Goal: Task Accomplishment & Management: Complete application form

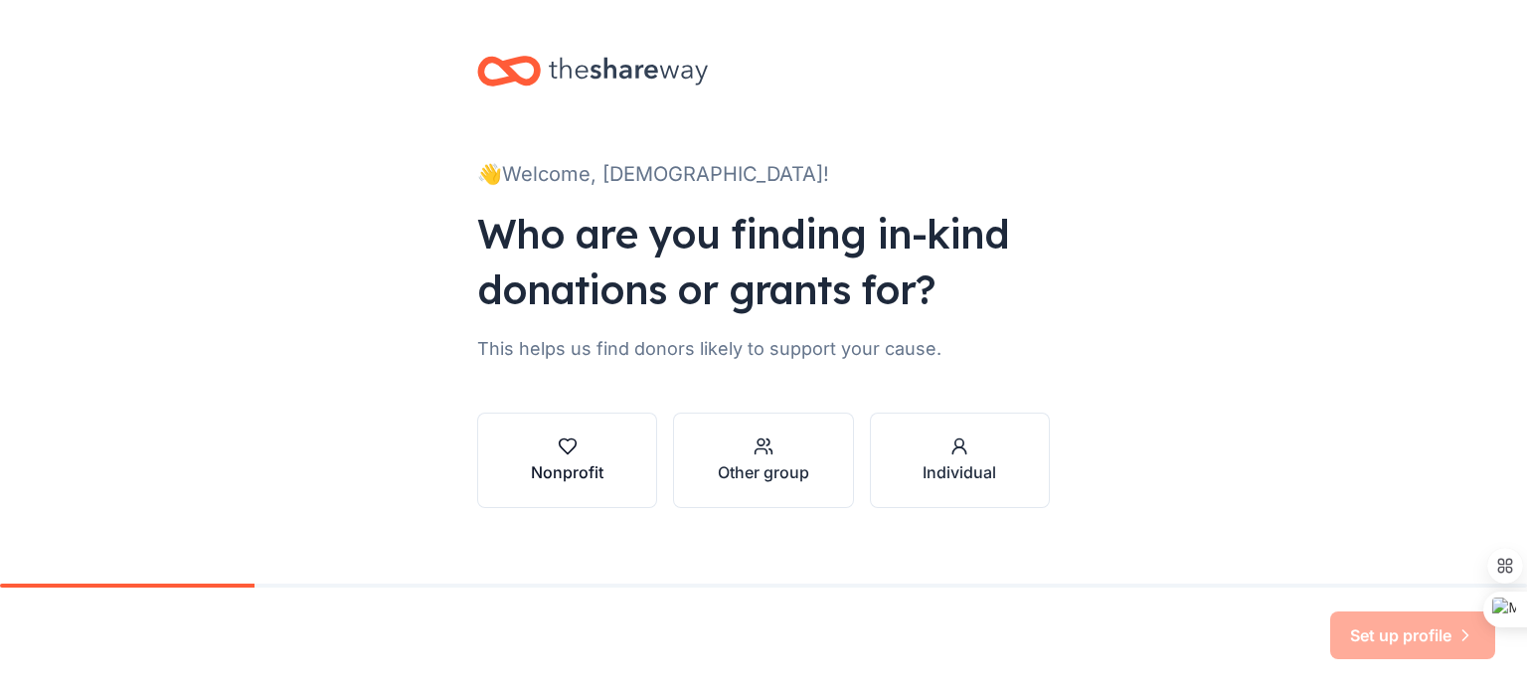
click at [558, 472] on div "Nonprofit" at bounding box center [567, 472] width 73 height 24
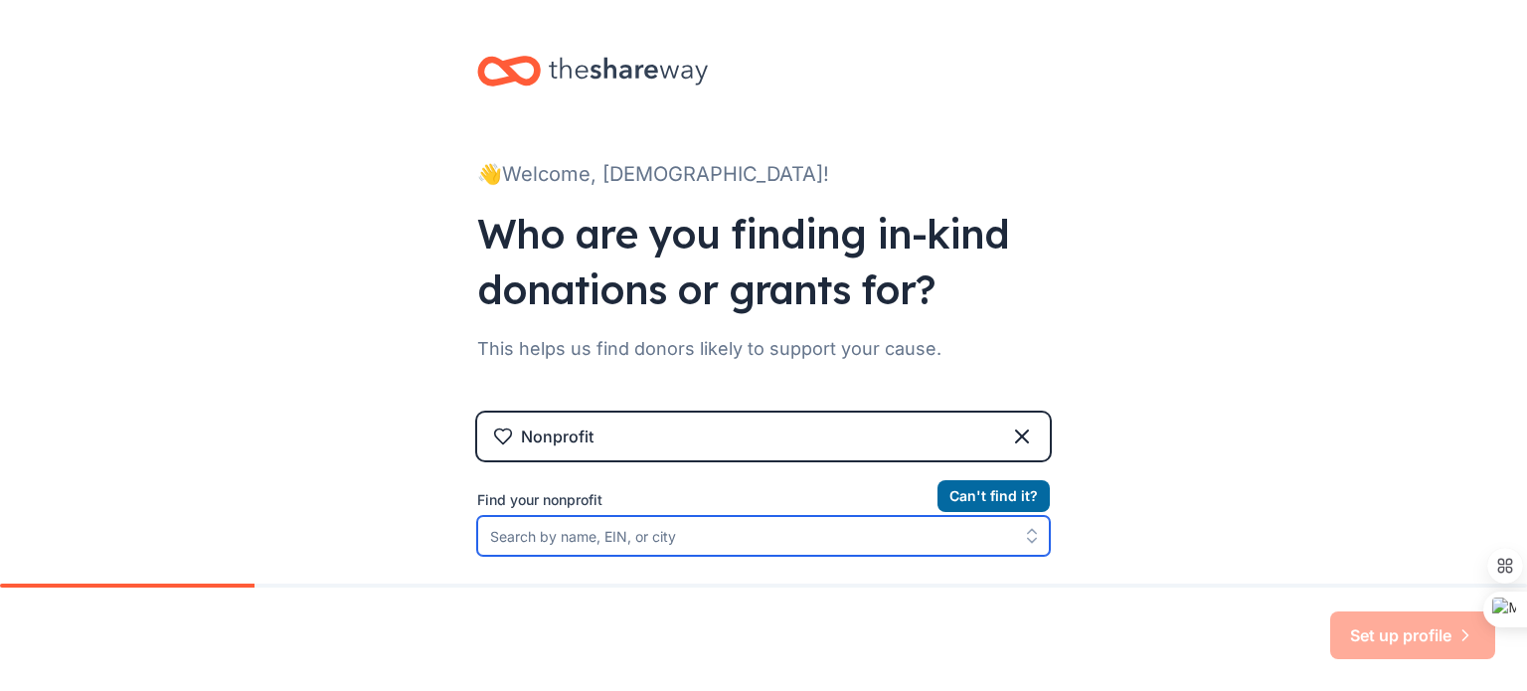
click at [728, 536] on input "Find your nonprofit" at bounding box center [763, 536] width 573 height 40
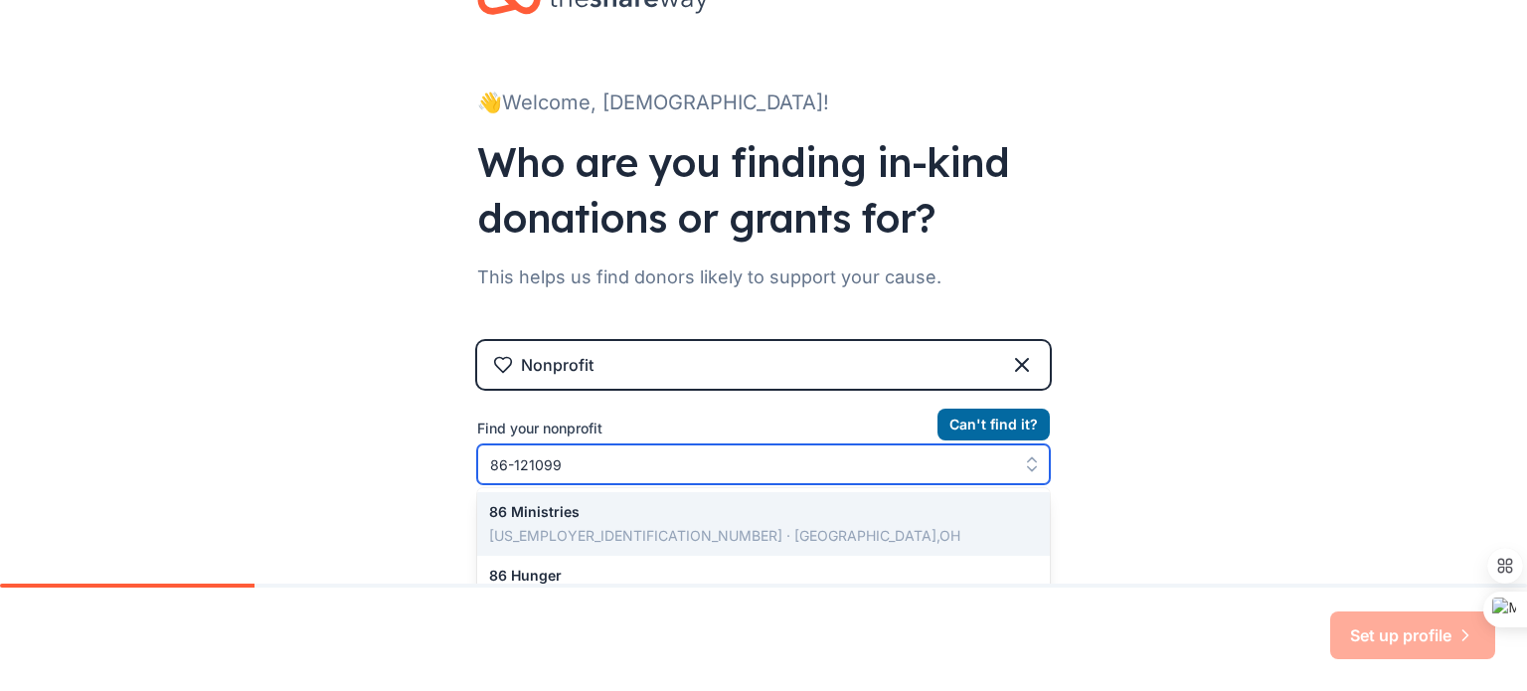
type input "86-1210999"
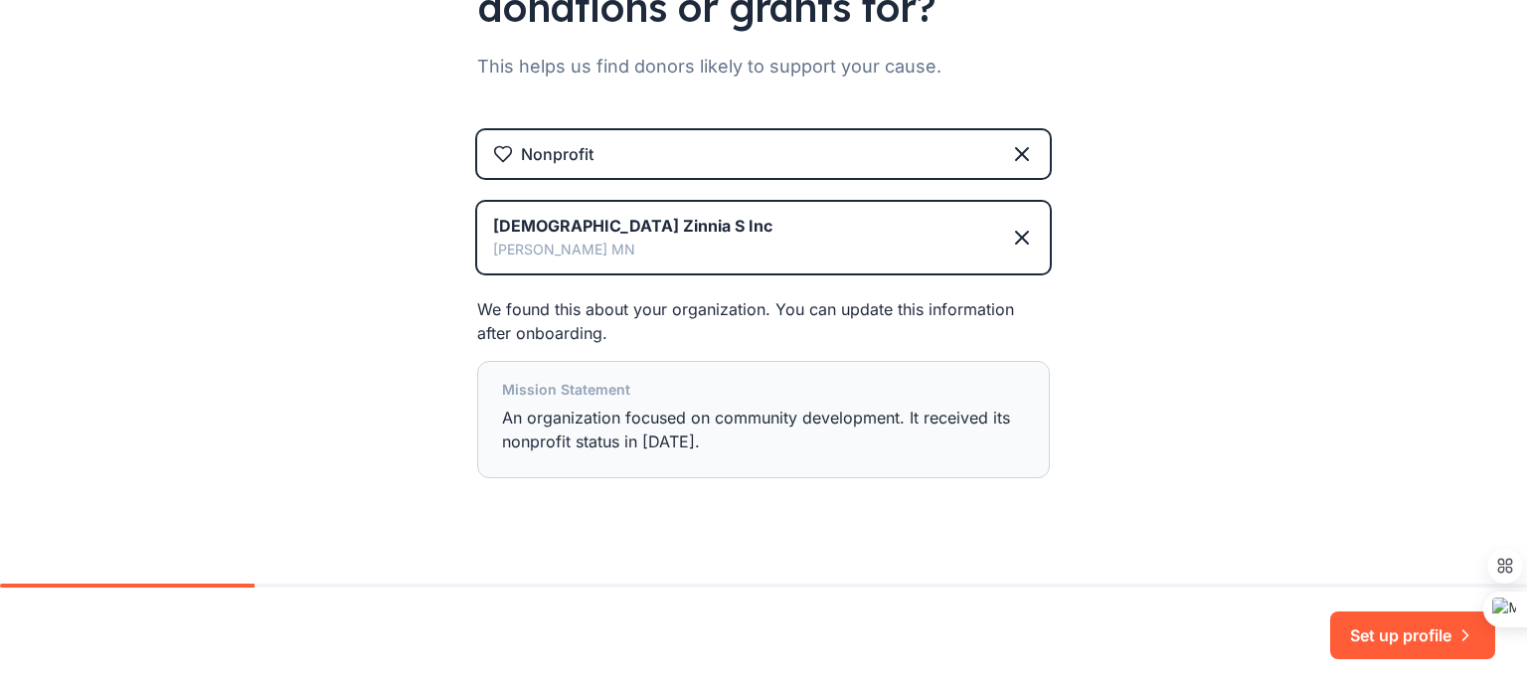
scroll to position [311, 0]
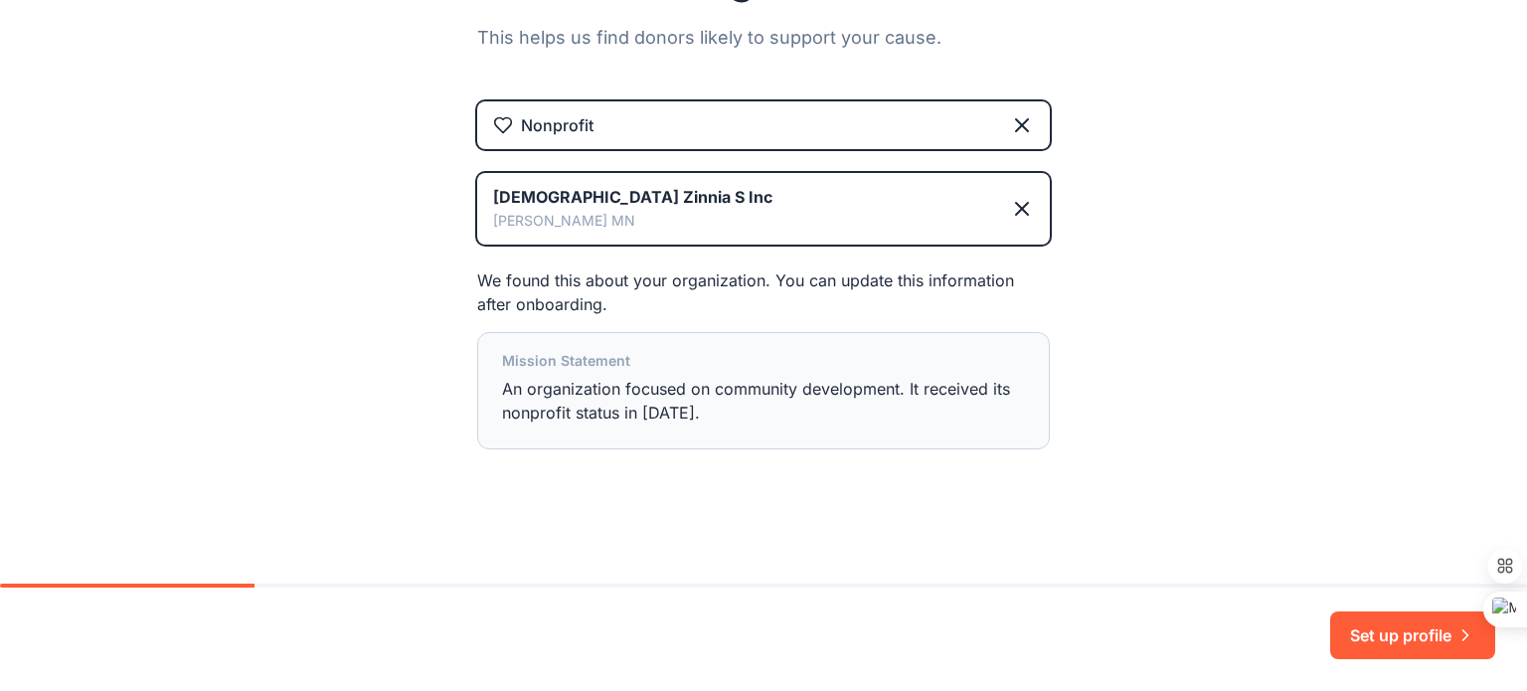
click at [784, 416] on div "Mission Statement An organization focused on community development. It received…" at bounding box center [763, 390] width 523 height 83
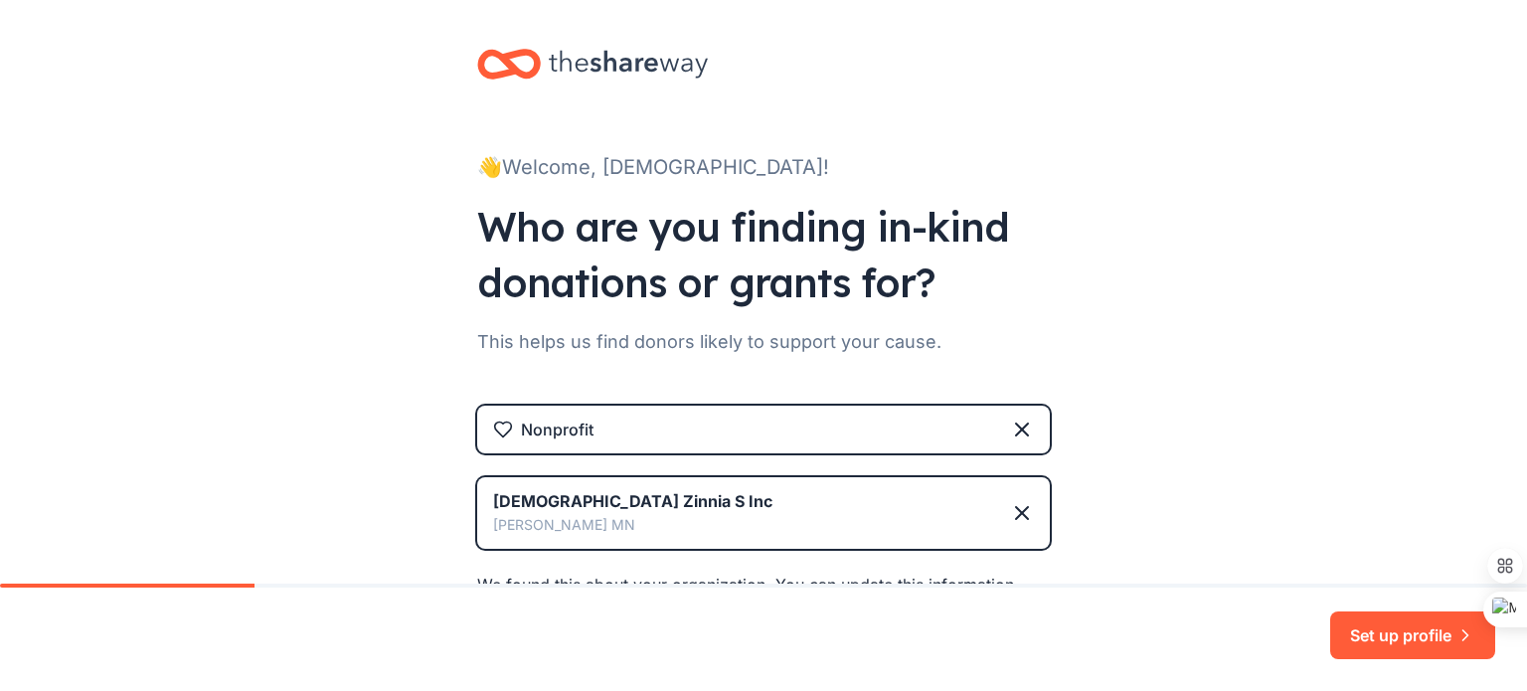
scroll to position [0, 0]
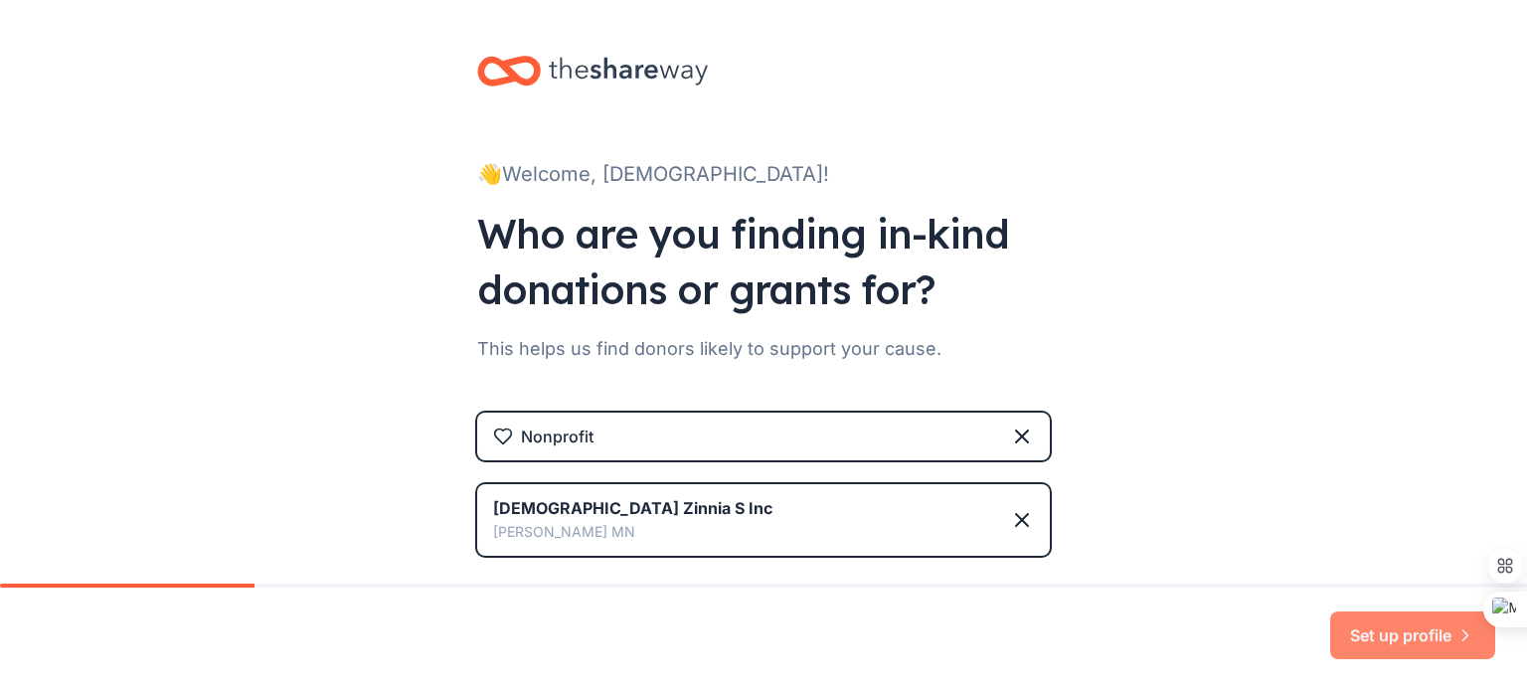
click at [1421, 630] on button "Set up profile" at bounding box center [1412, 635] width 165 height 48
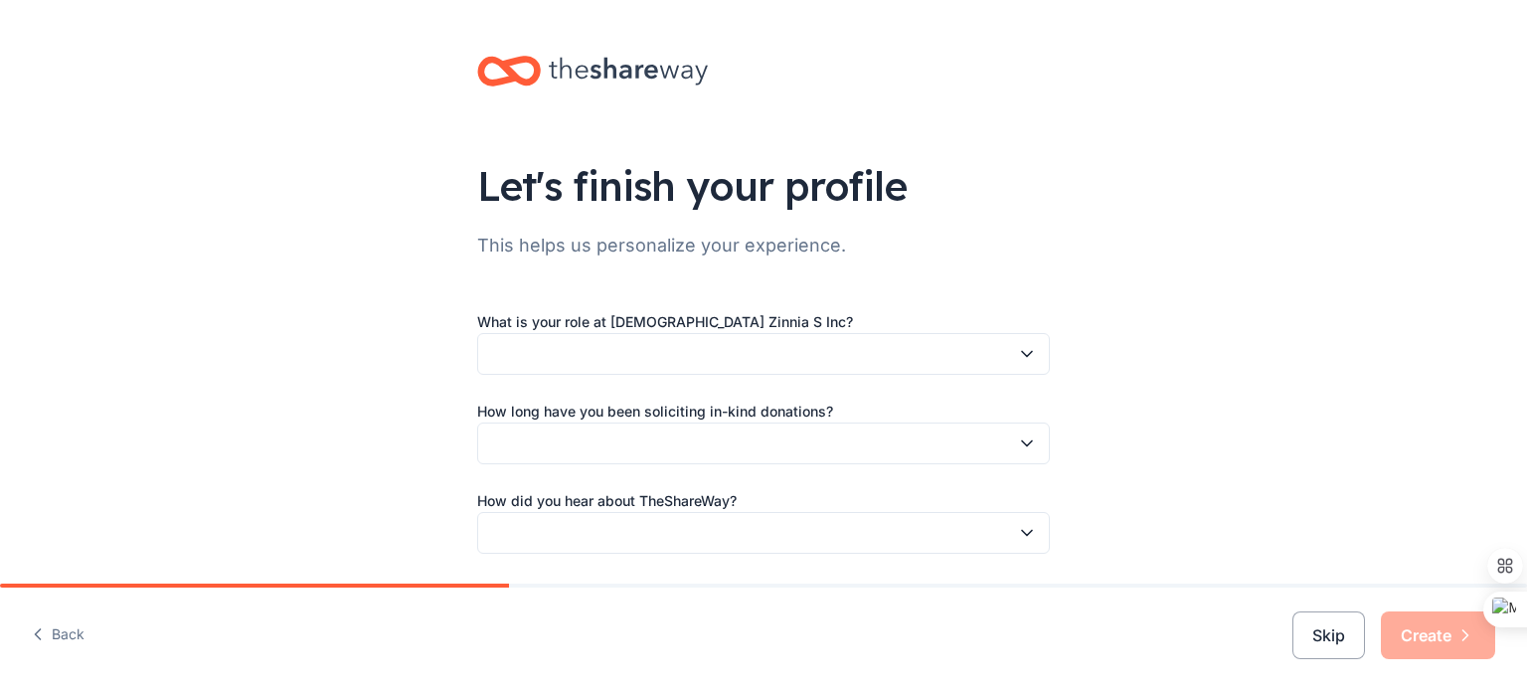
click at [1022, 353] on icon "button" at bounding box center [1027, 354] width 10 height 5
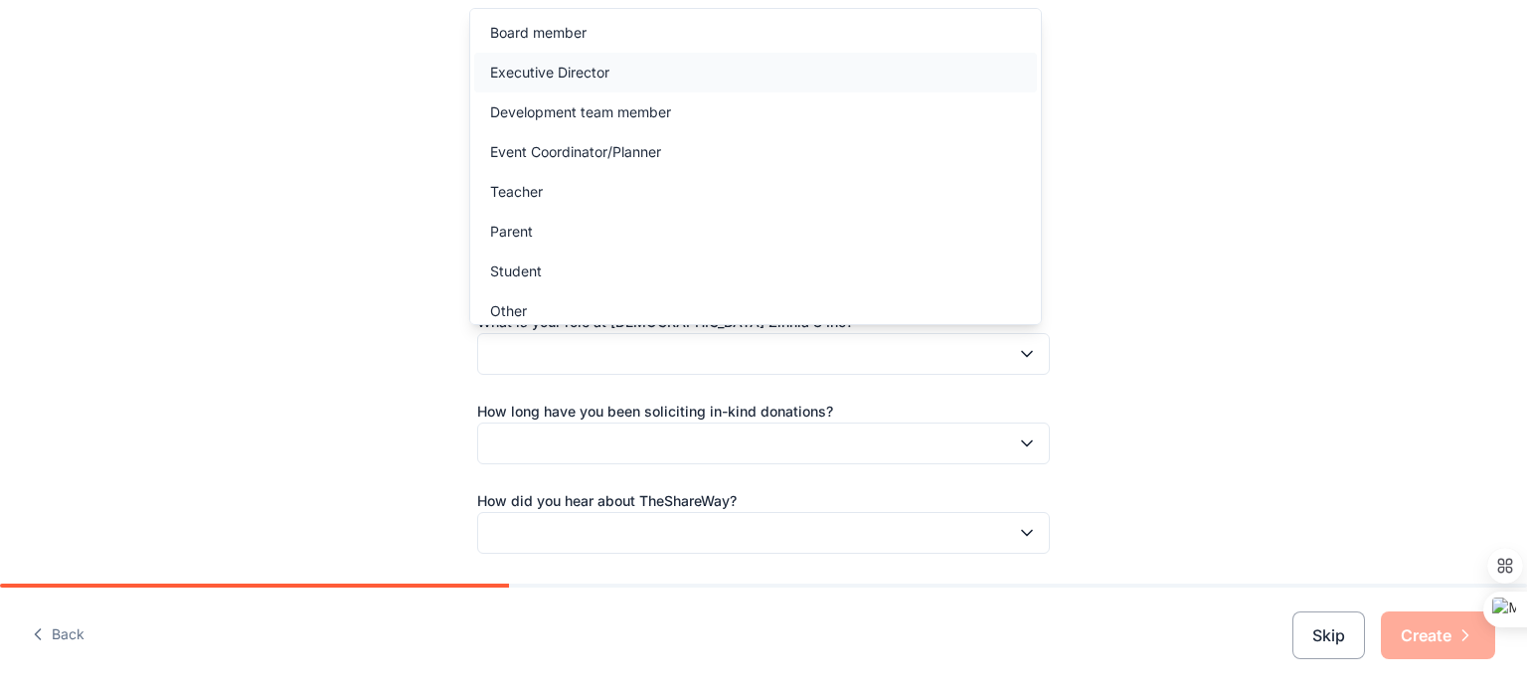
click at [534, 71] on div "Executive Director" at bounding box center [549, 73] width 119 height 24
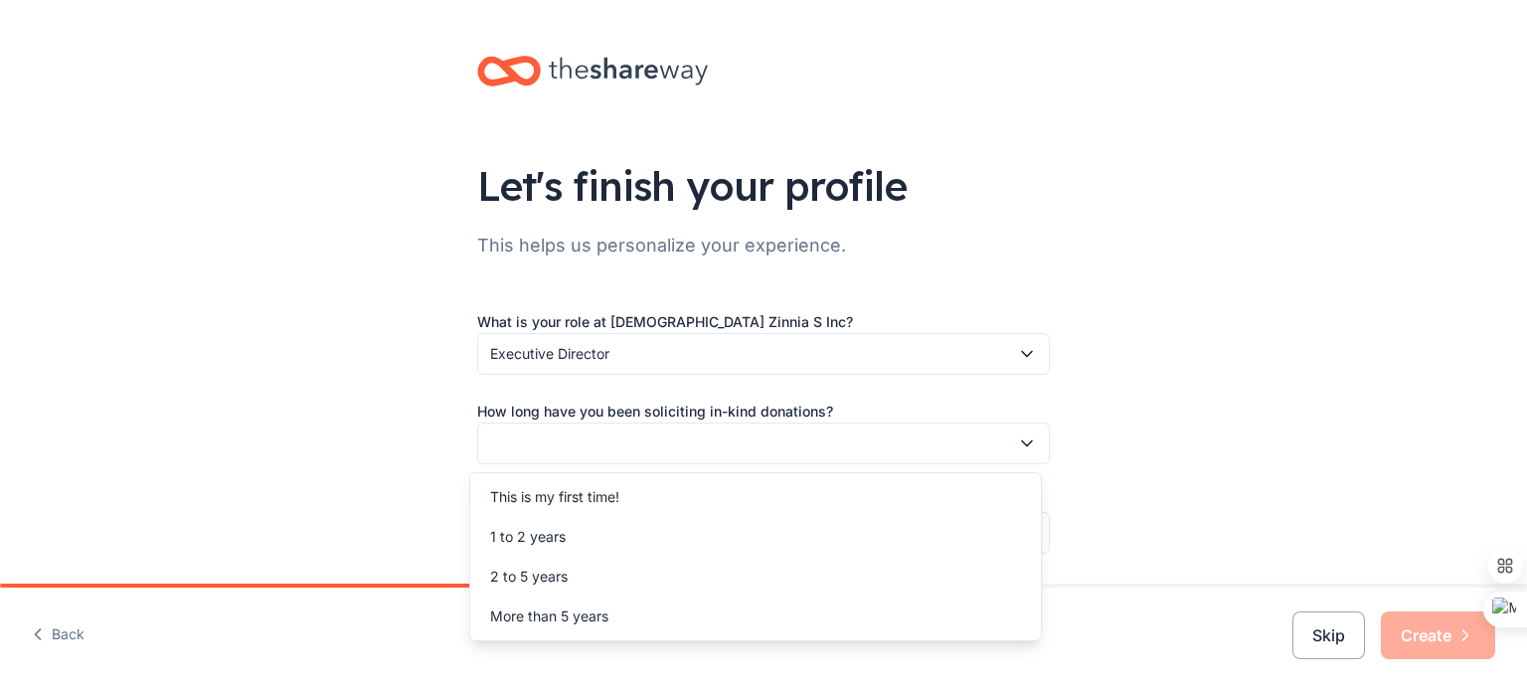
click at [1017, 440] on icon "button" at bounding box center [1027, 443] width 20 height 20
click at [561, 570] on div "2 to 5 years" at bounding box center [529, 577] width 78 height 24
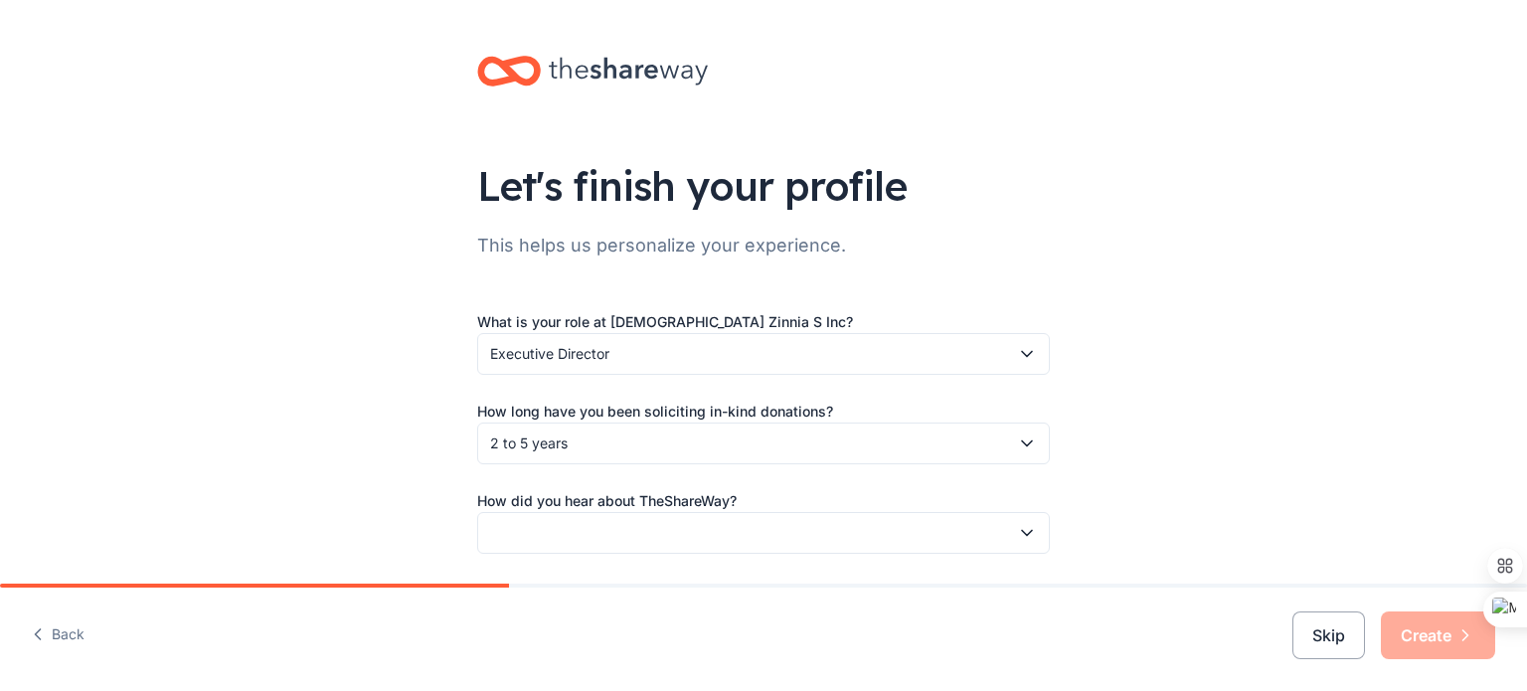
scroll to position [65, 0]
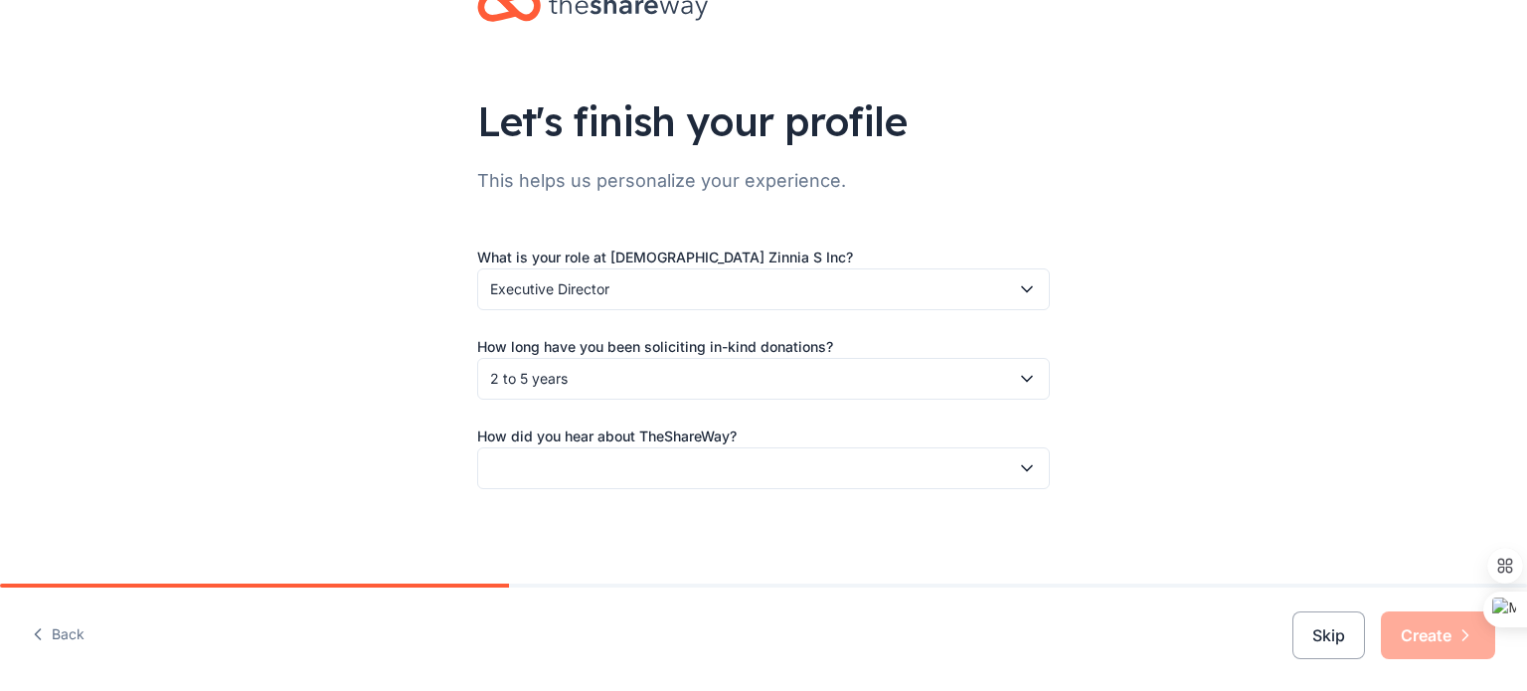
click at [1006, 458] on button "button" at bounding box center [763, 468] width 573 height 42
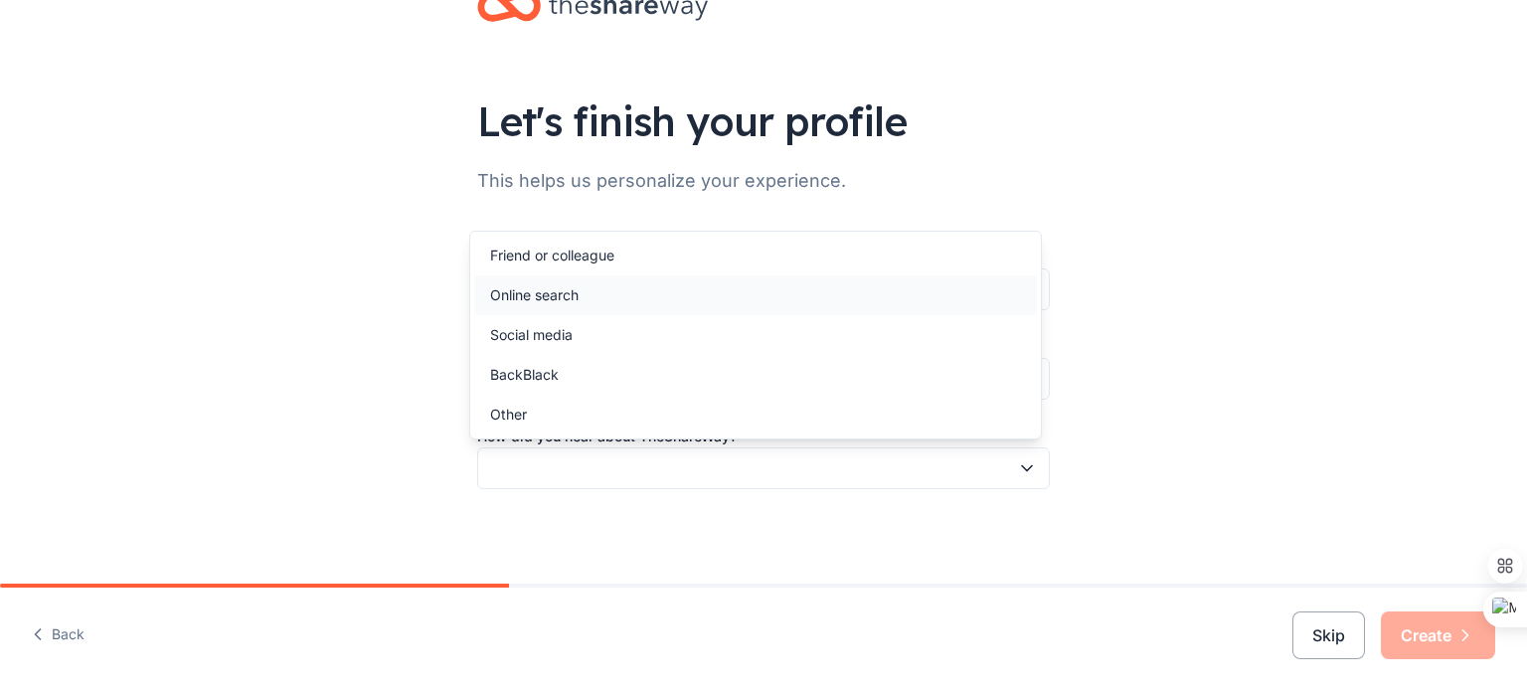
click at [542, 289] on div "Online search" at bounding box center [534, 295] width 88 height 24
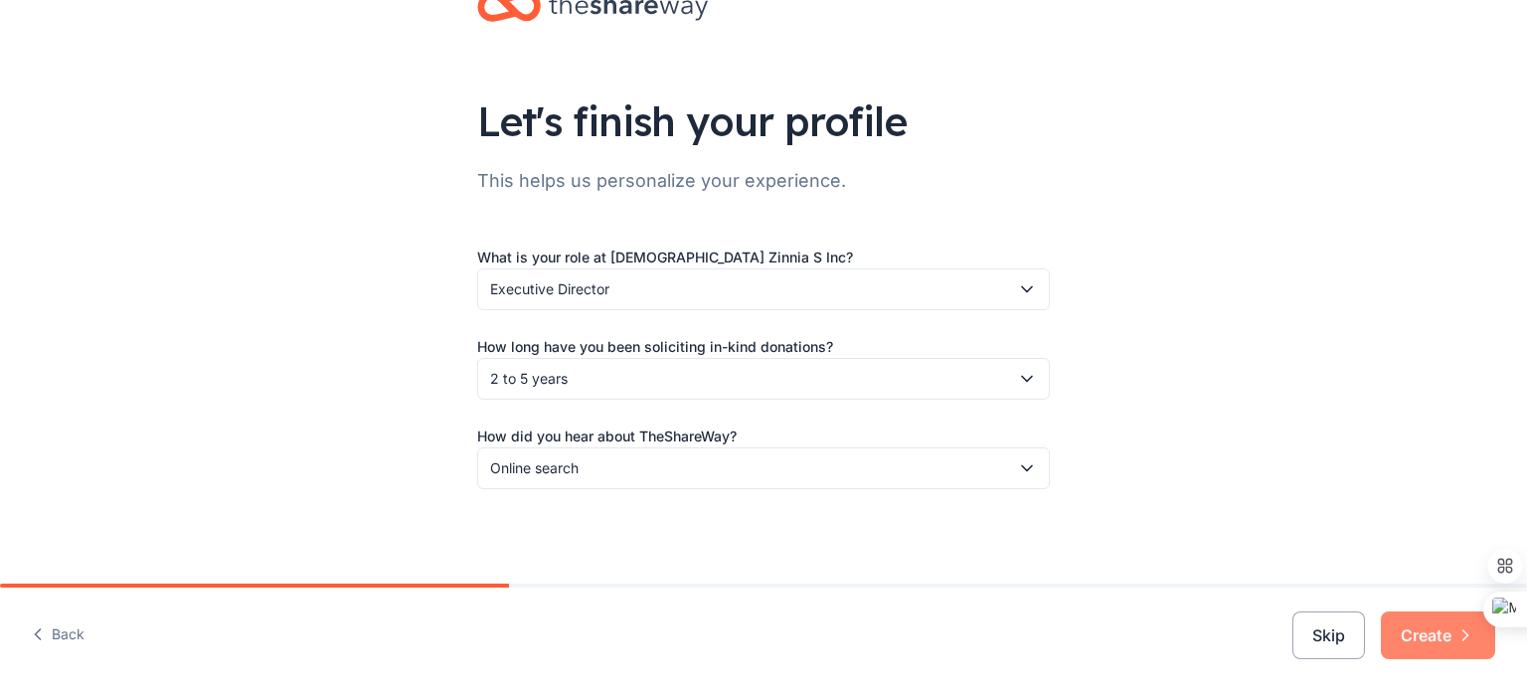
click at [1419, 621] on button "Create" at bounding box center [1438, 635] width 114 height 48
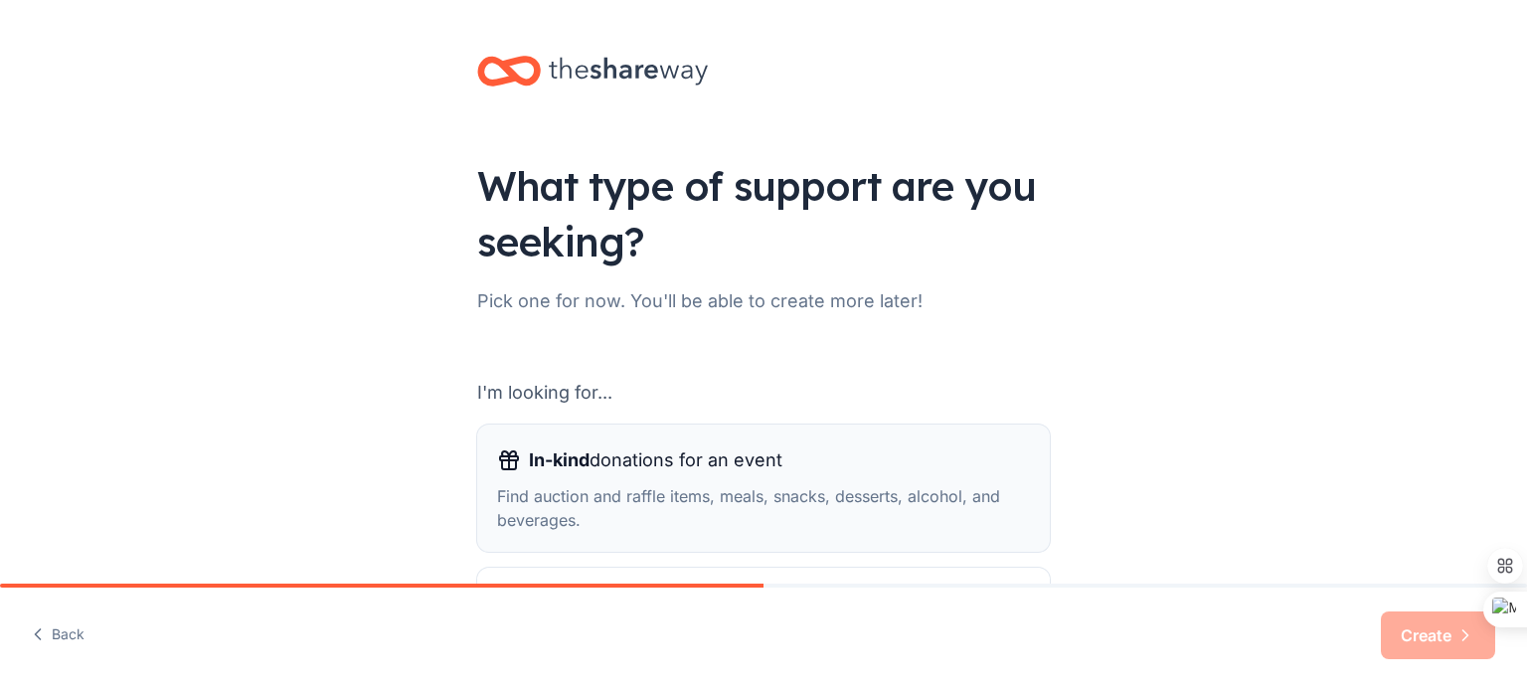
click at [675, 459] on span "In-kind donations for an event" at bounding box center [655, 460] width 253 height 32
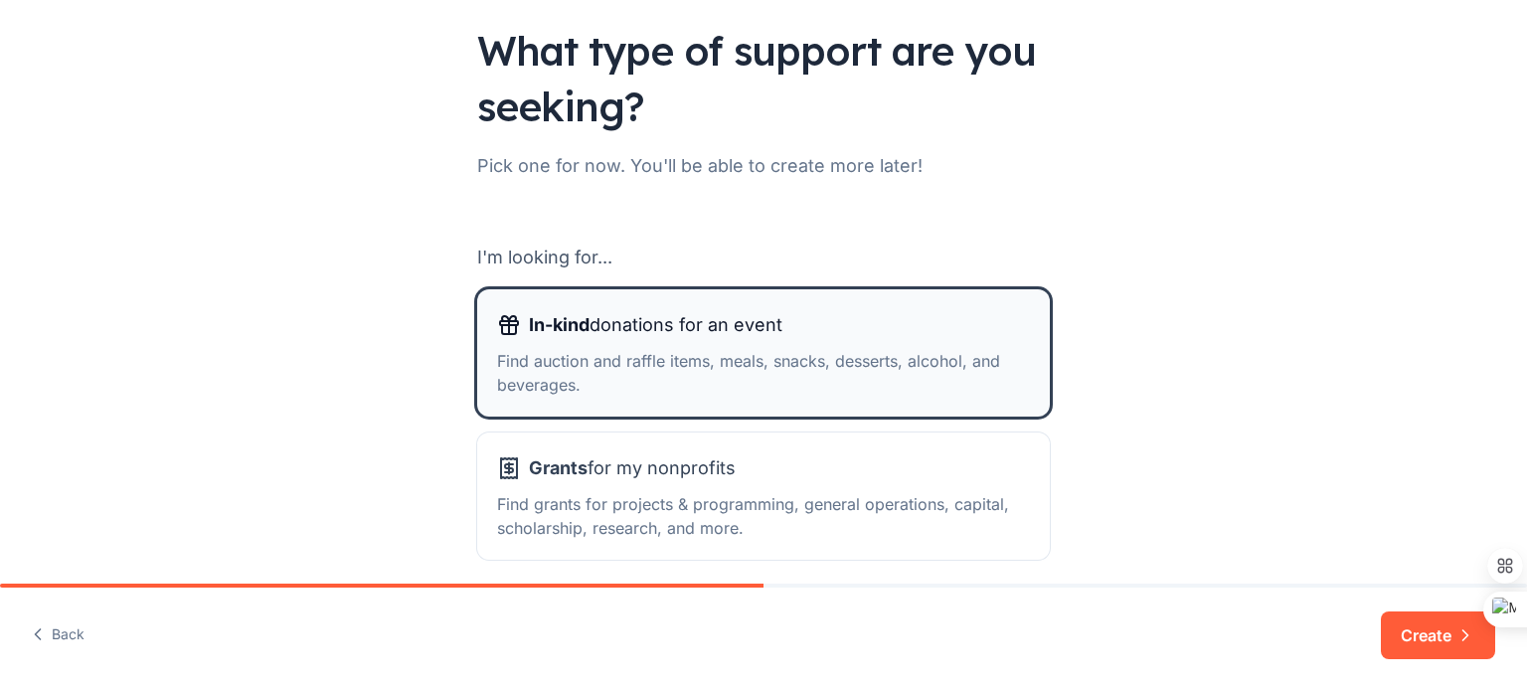
scroll to position [219, 0]
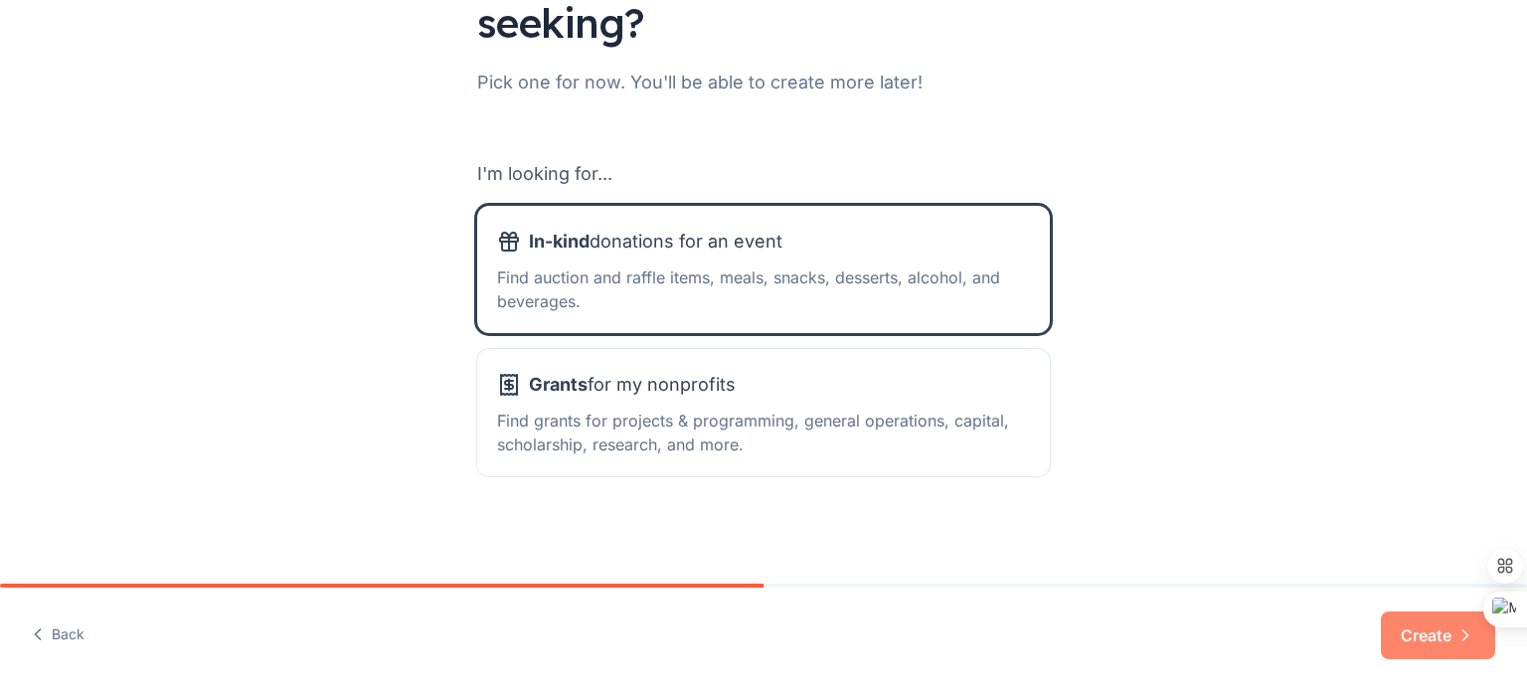
click at [1434, 637] on button "Create" at bounding box center [1438, 635] width 114 height 48
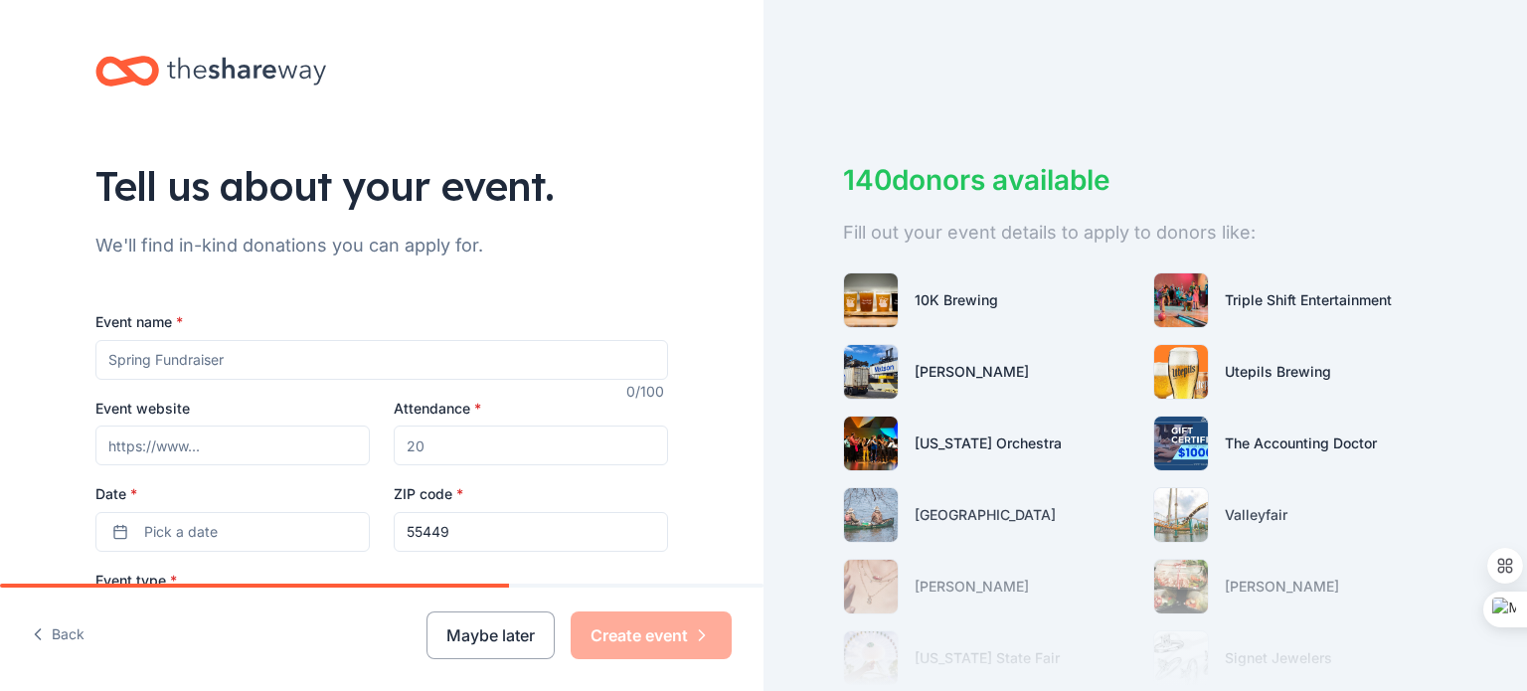
click at [374, 355] on input "Event name *" at bounding box center [381, 360] width 573 height 40
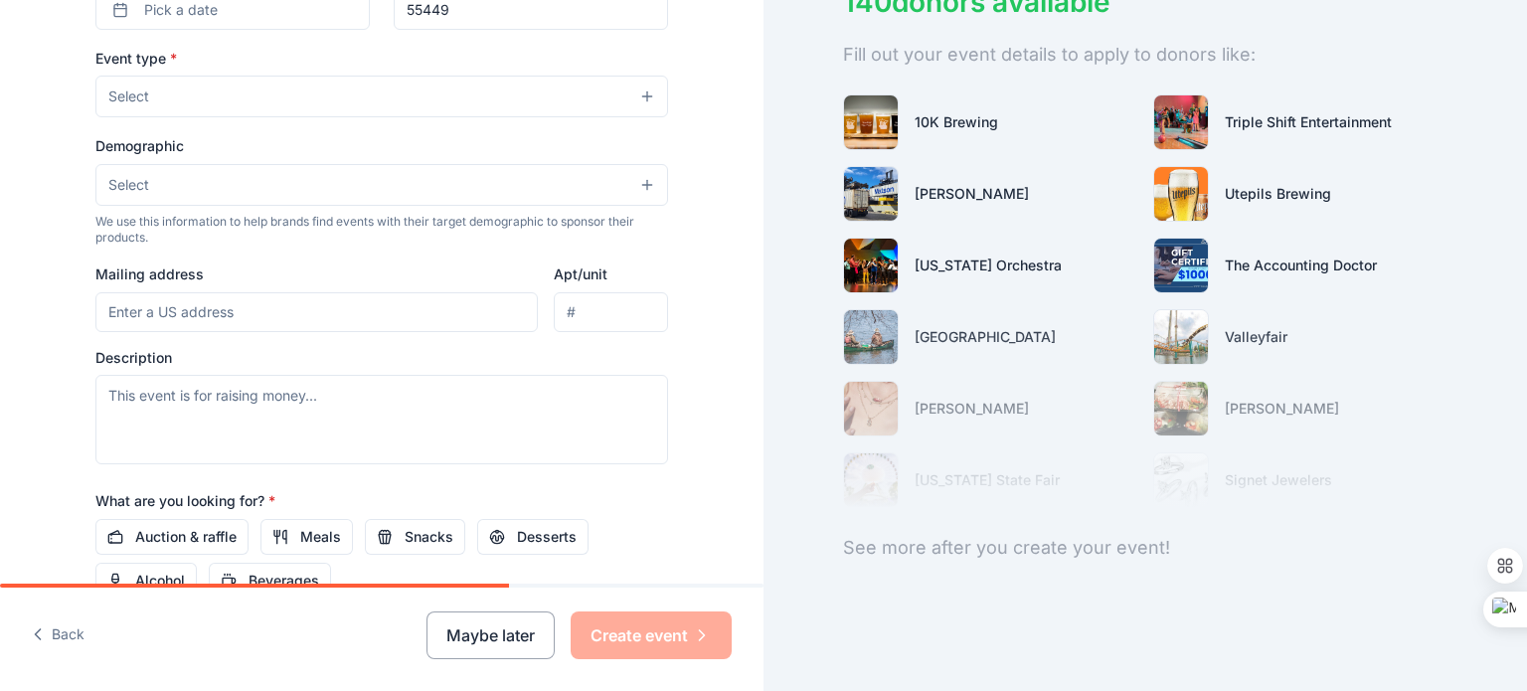
scroll to position [530, 0]
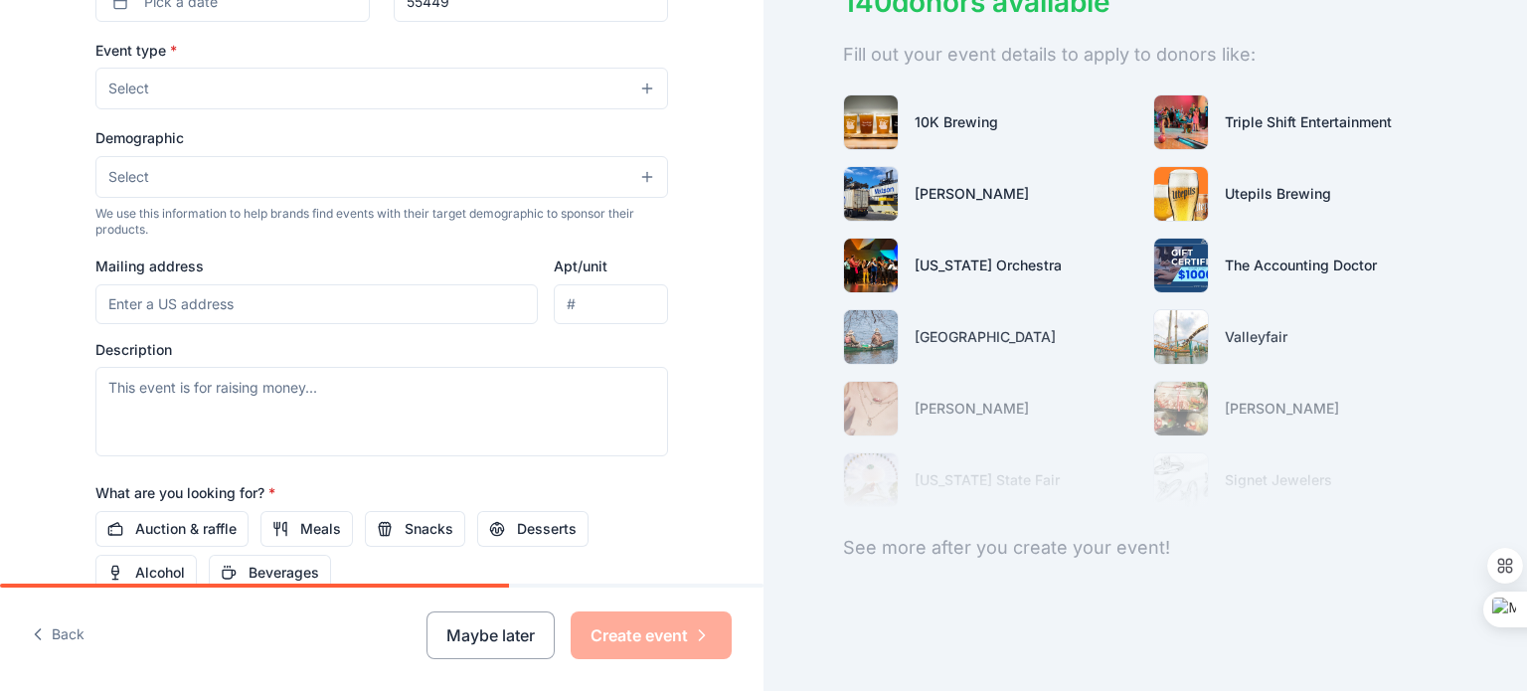
type input "Adopt A Family Christmas Giveaway"
click at [559, 179] on button "Select" at bounding box center [381, 177] width 573 height 42
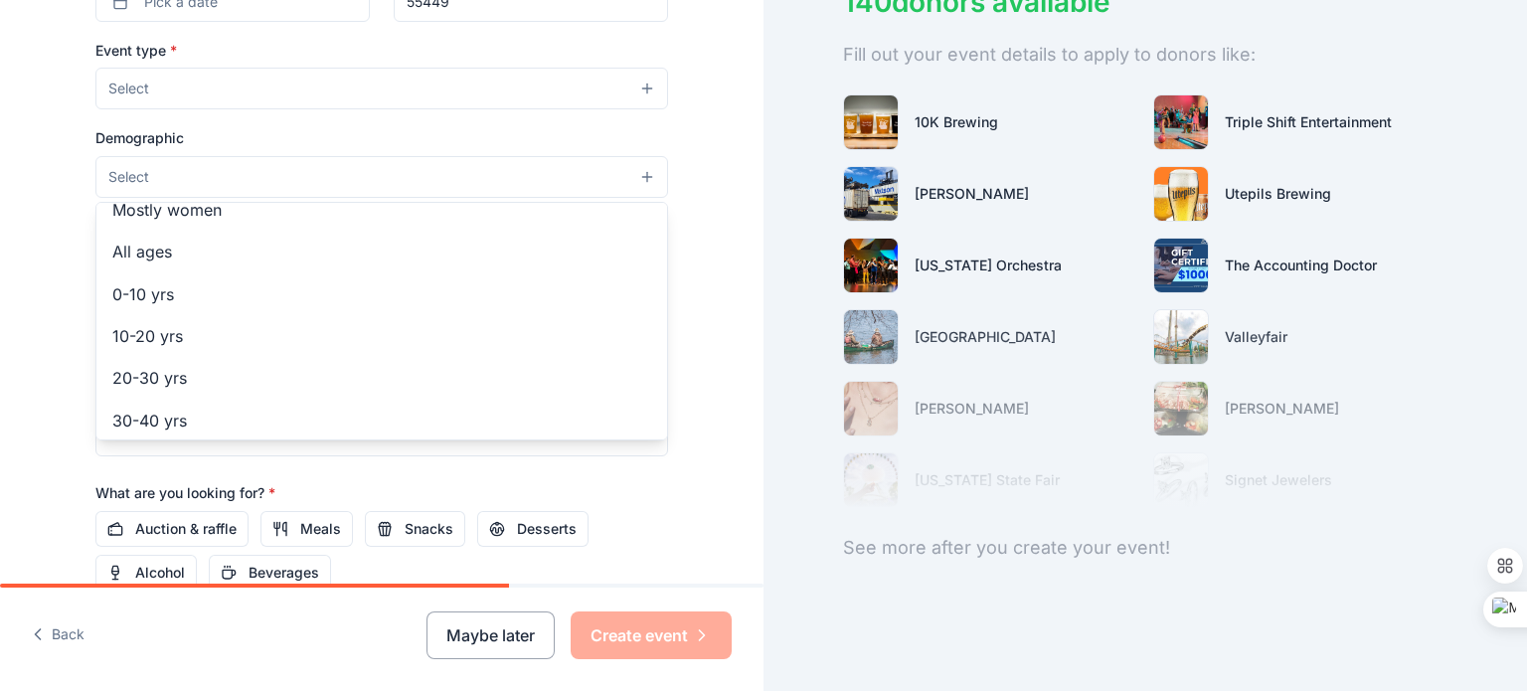
scroll to position [132, 0]
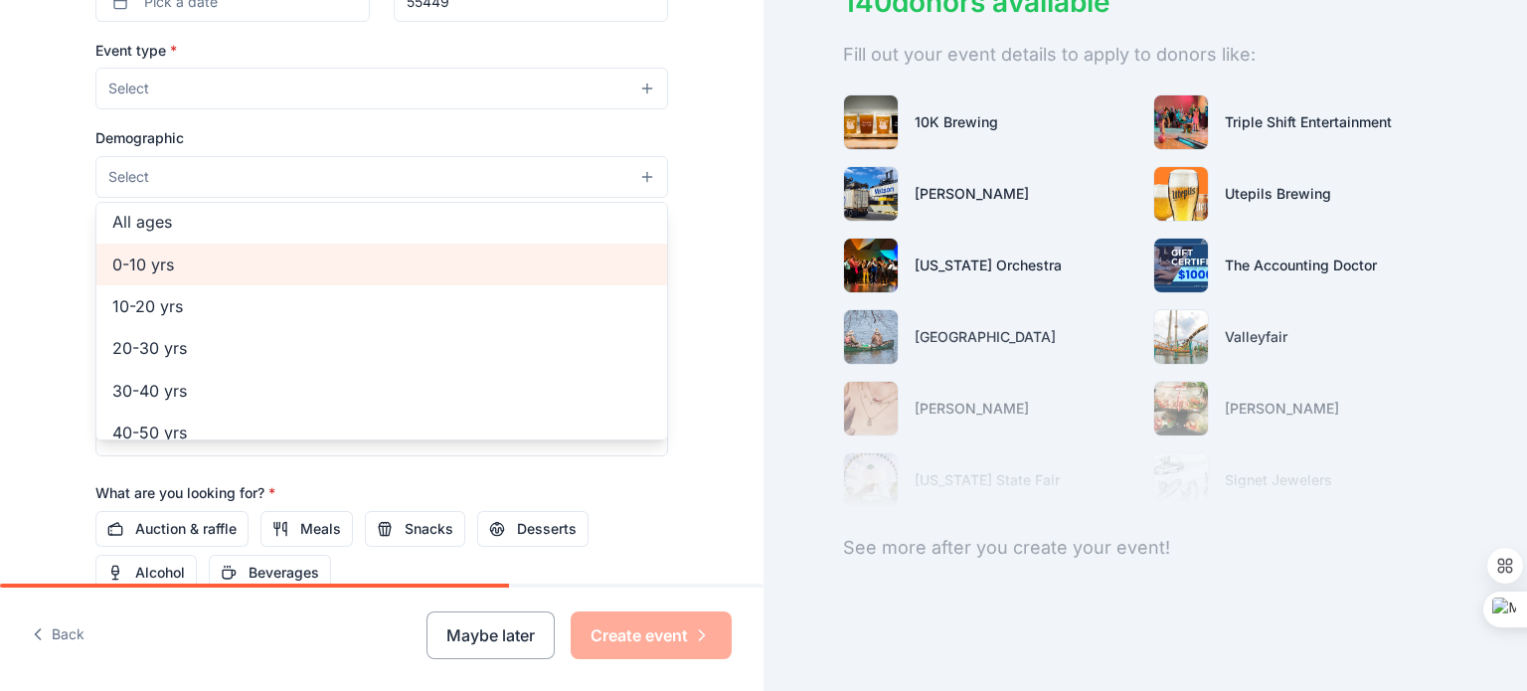
click at [171, 257] on span "0-10 yrs" at bounding box center [381, 264] width 539 height 26
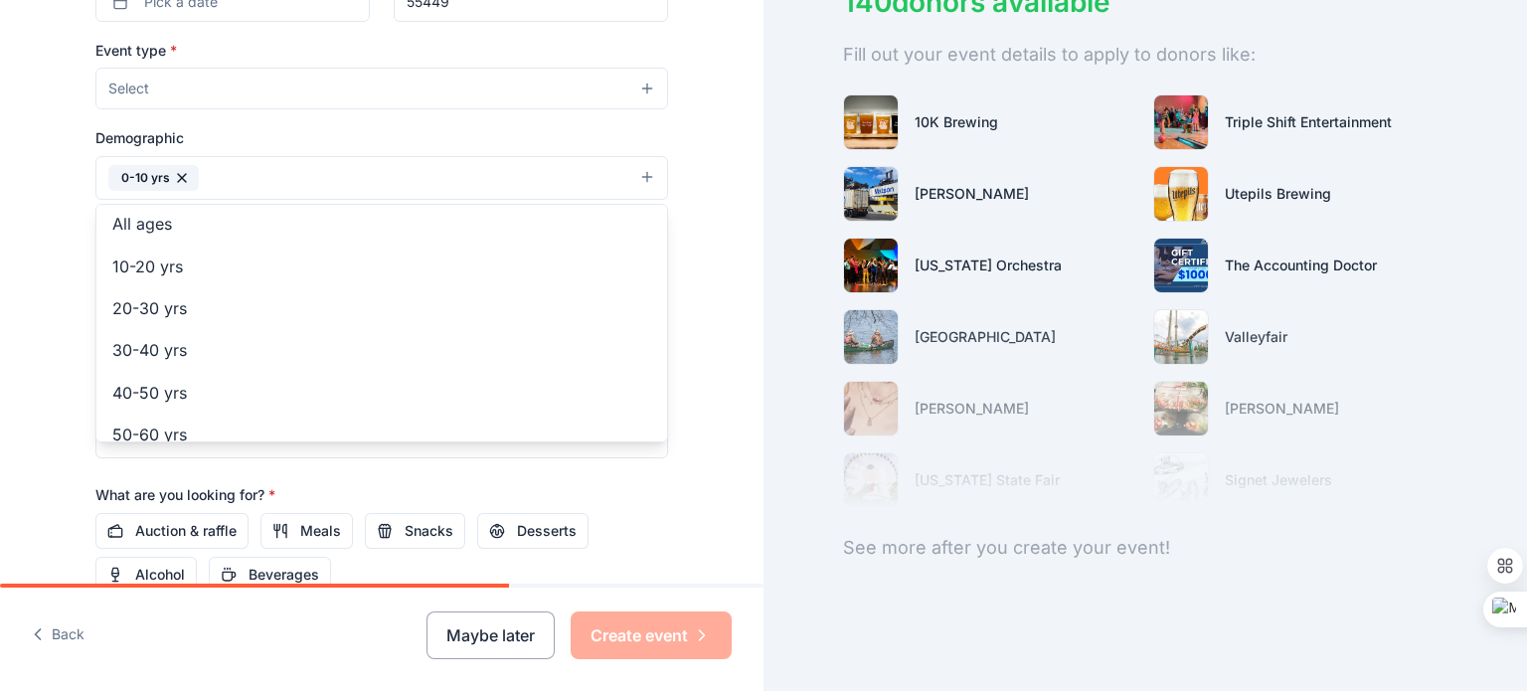
click at [720, 190] on div "Tell us about your event. We'll find in-kind donations you can apply for. Event…" at bounding box center [381, 132] width 763 height 1325
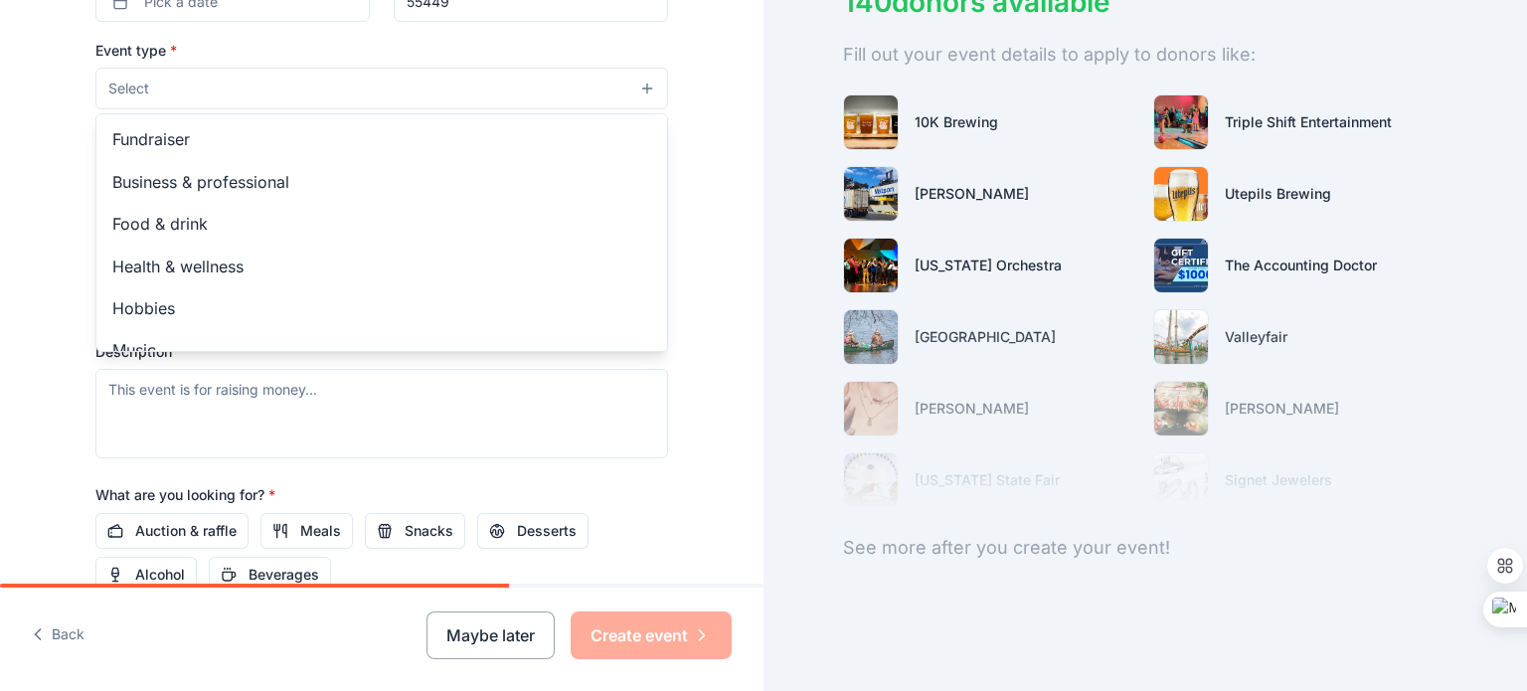
click at [442, 72] on button "Select" at bounding box center [381, 89] width 573 height 42
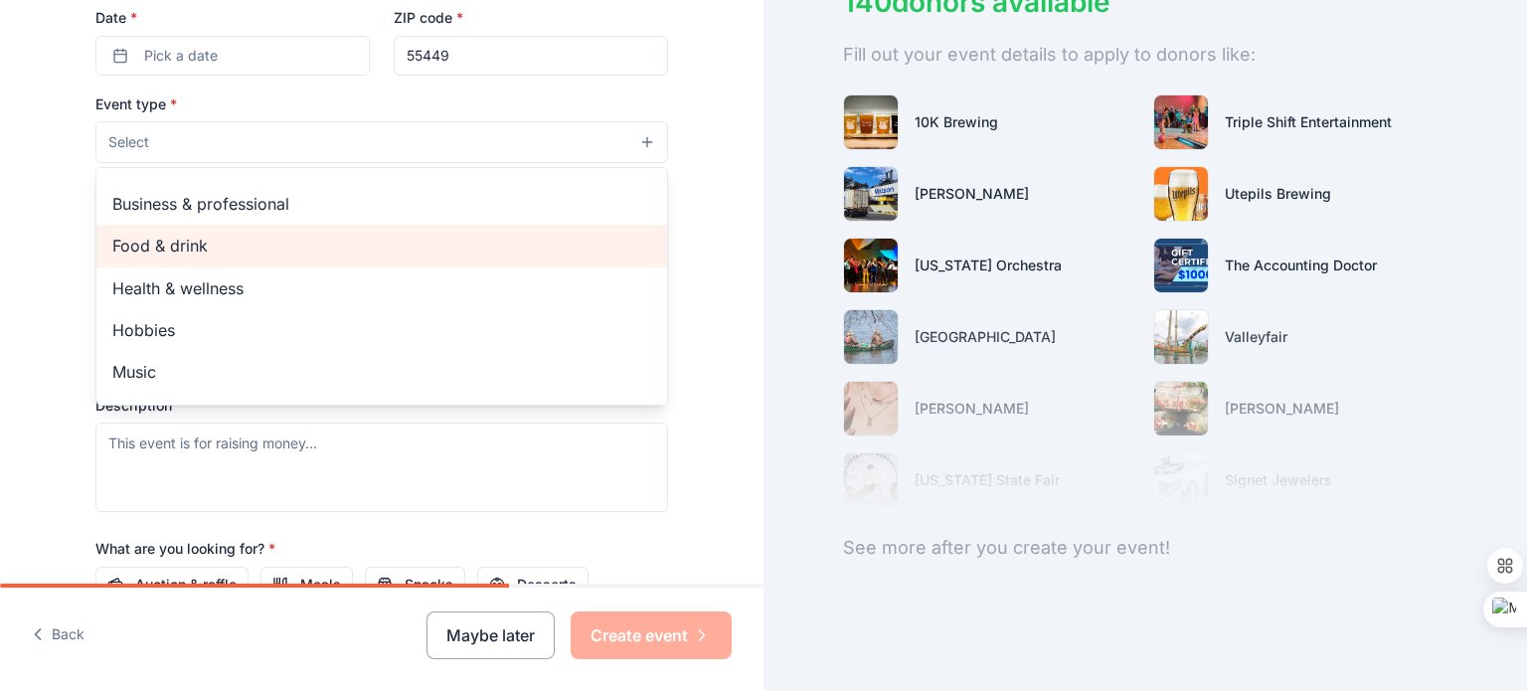
scroll to position [0, 0]
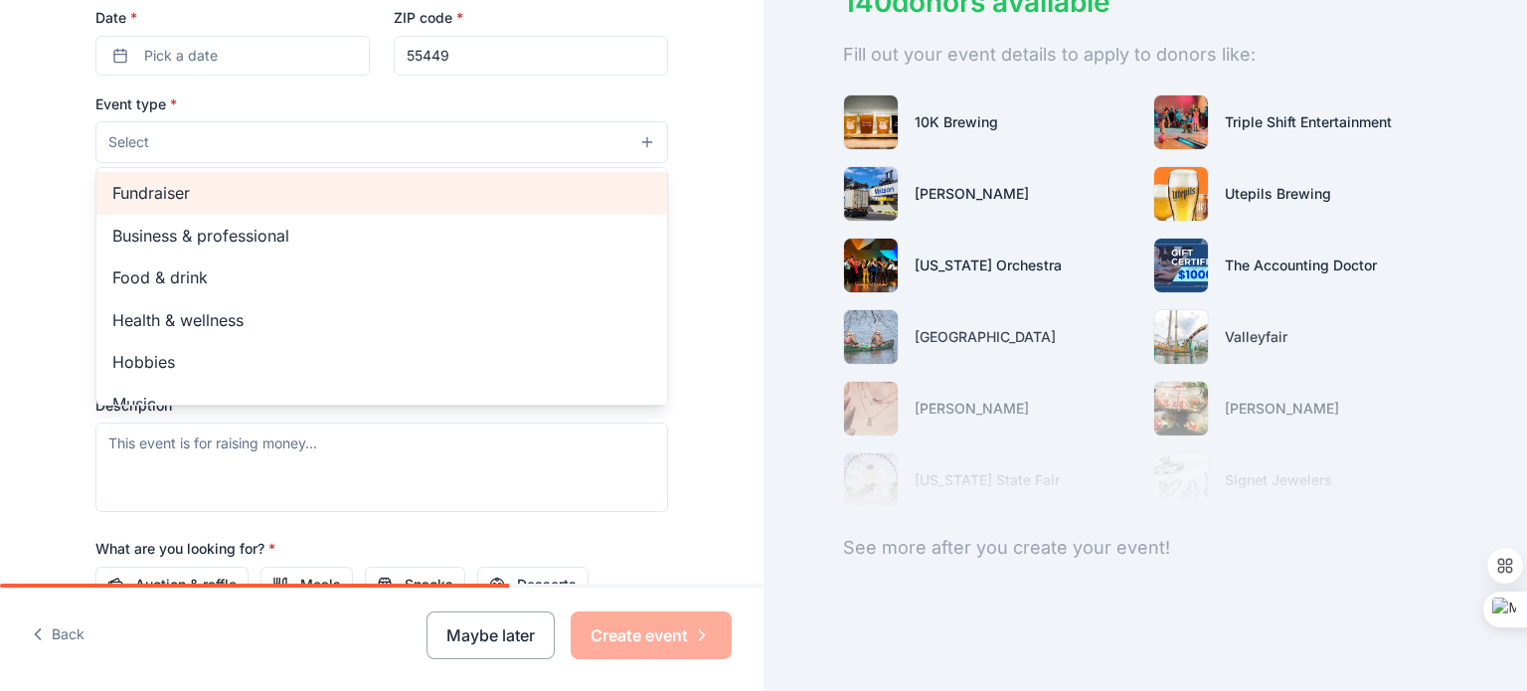
click at [116, 180] on span "Fundraiser" at bounding box center [381, 193] width 539 height 26
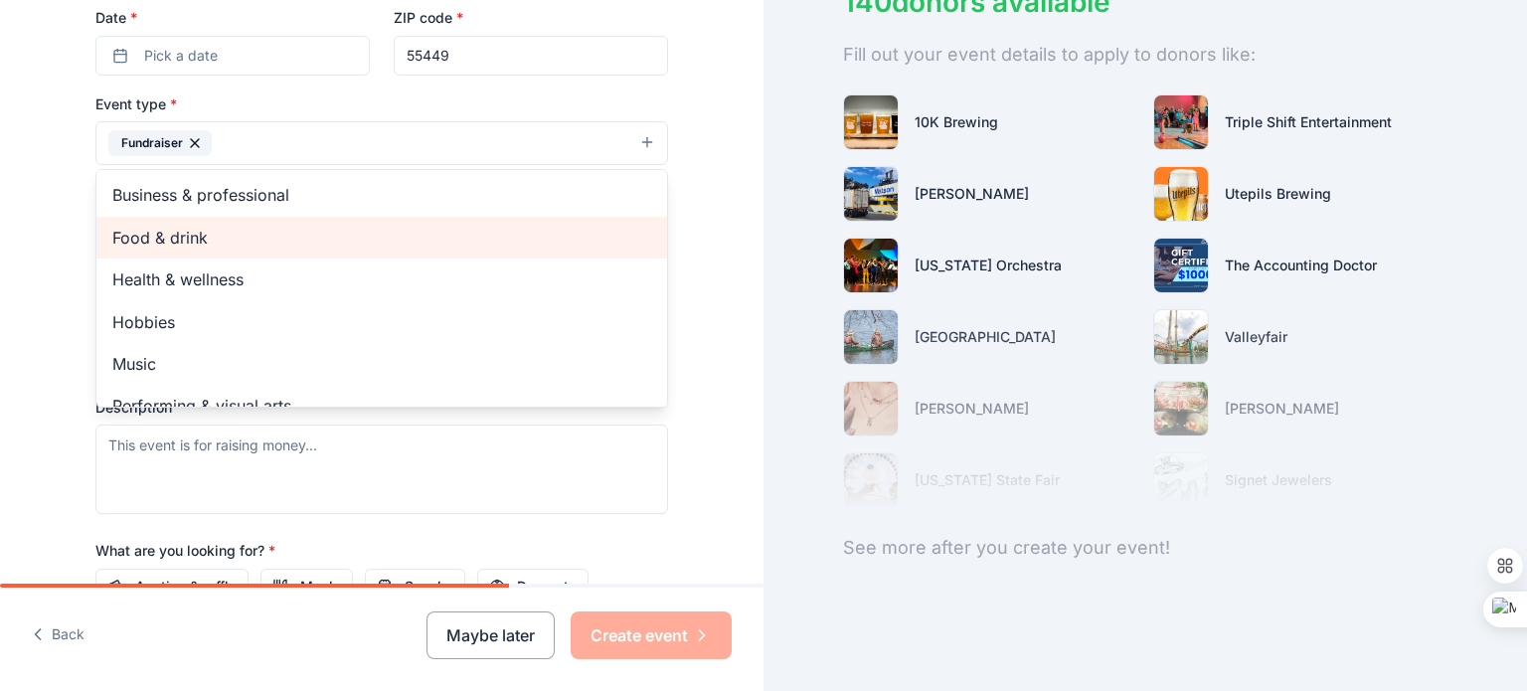
click at [115, 232] on span "Food & drink" at bounding box center [381, 238] width 539 height 26
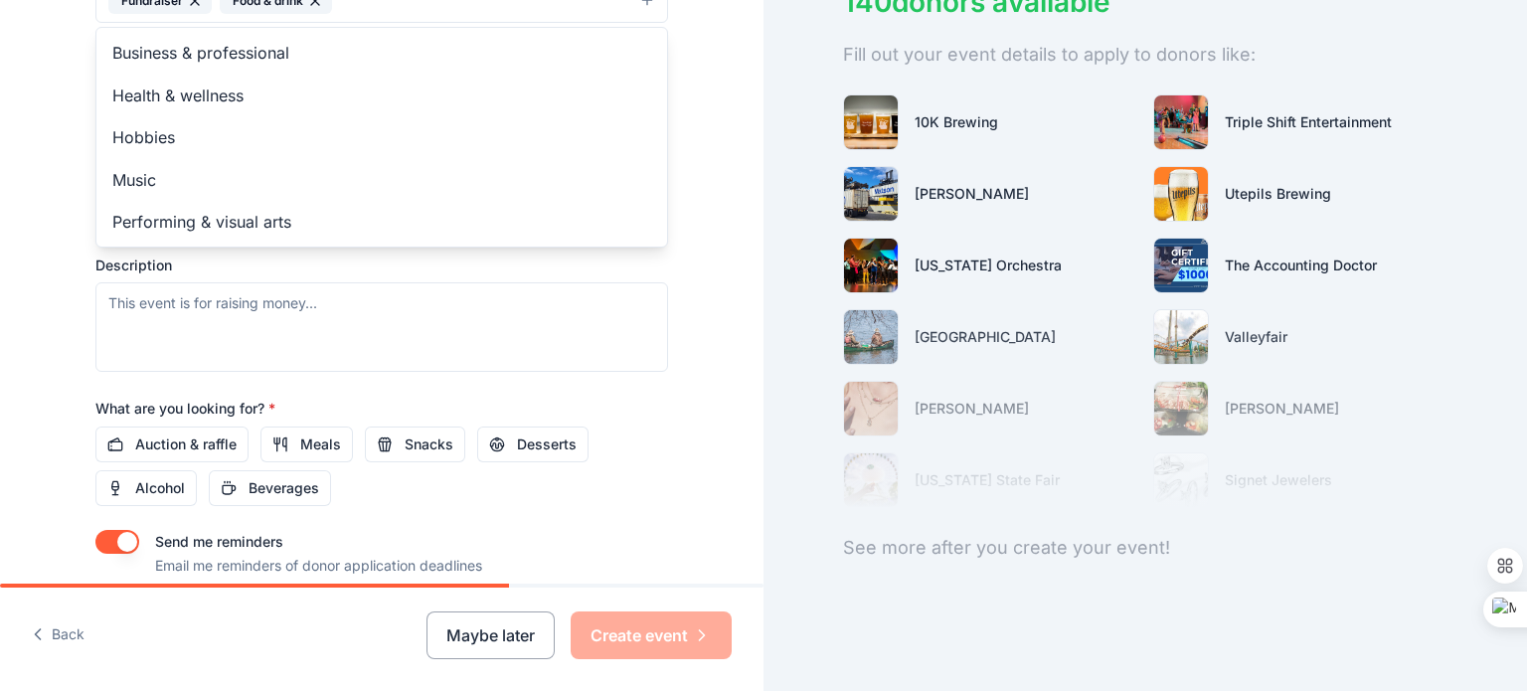
scroll to position [476, 0]
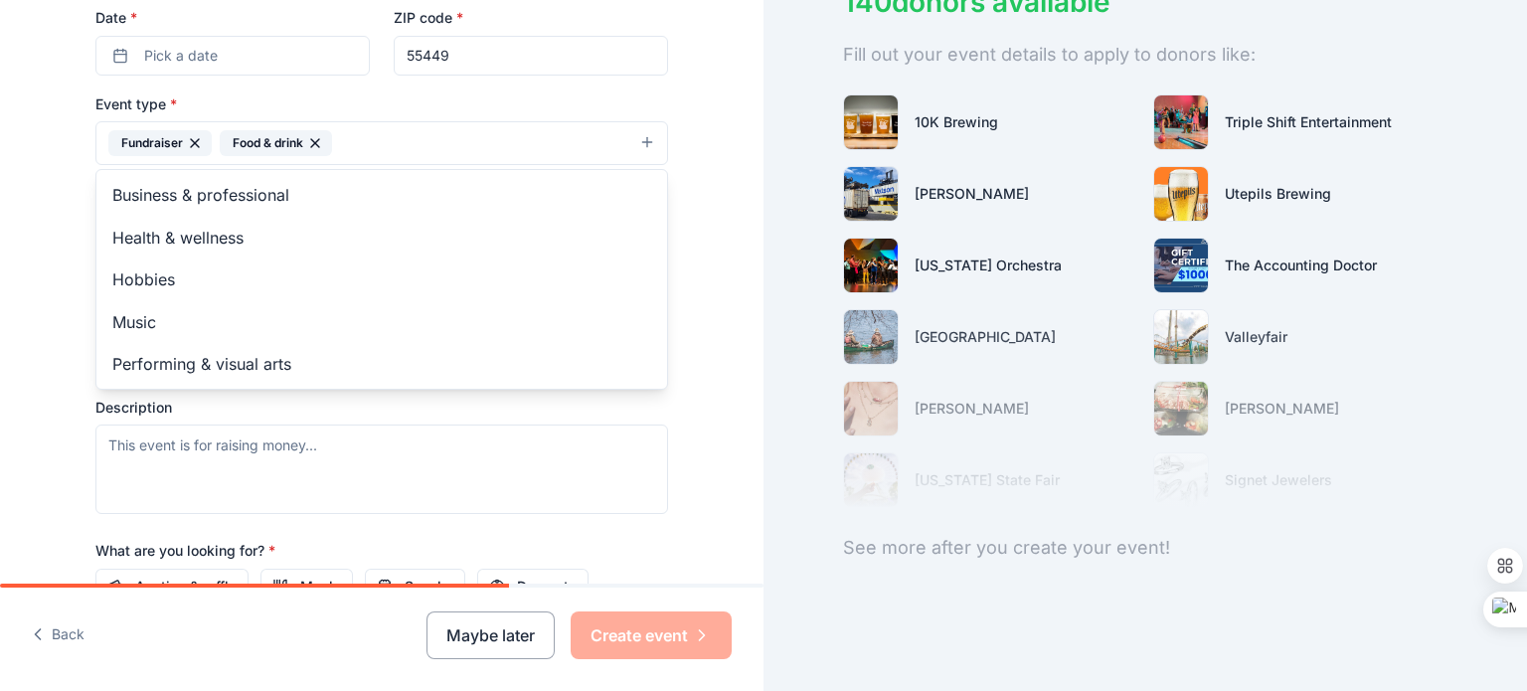
click at [713, 195] on div "Tell us about your event. We'll find in-kind donations you can apply for. Event…" at bounding box center [381, 187] width 763 height 1327
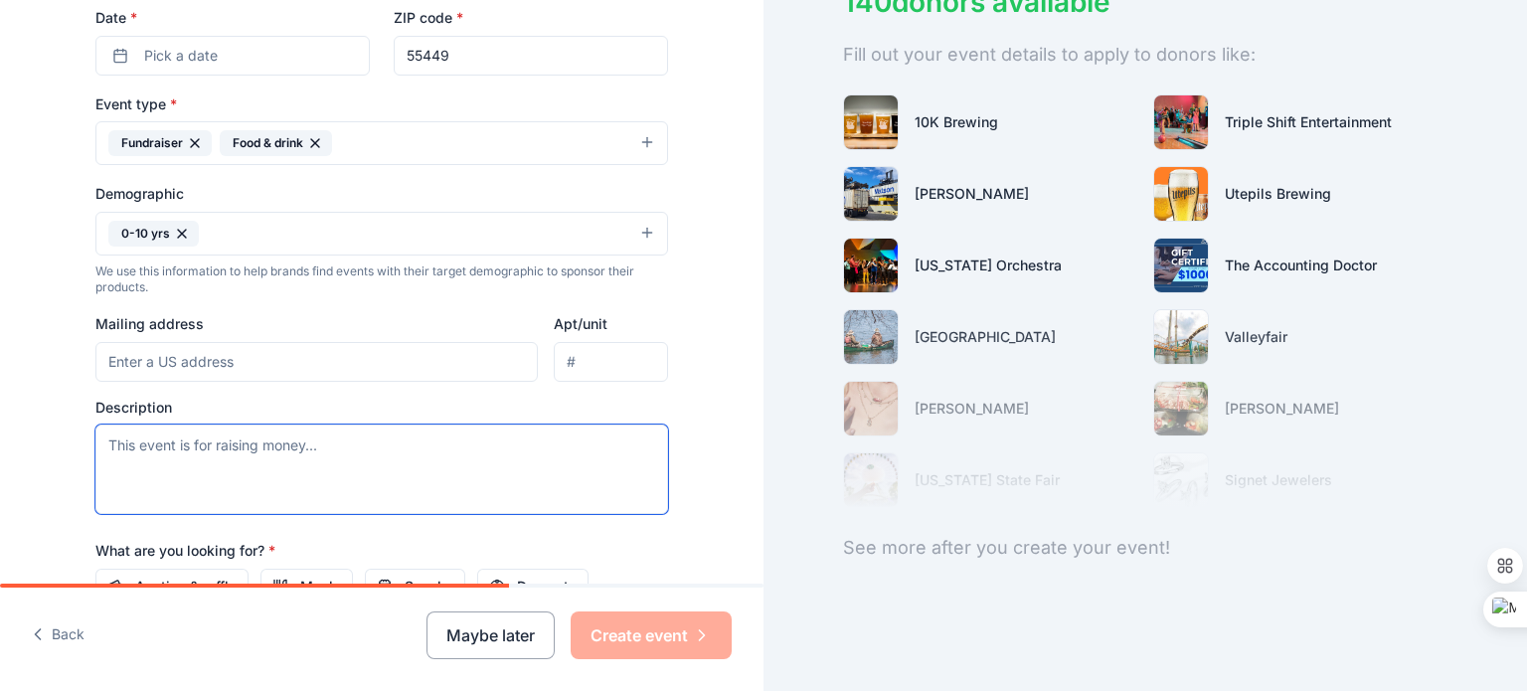
click at [202, 448] on textarea at bounding box center [381, 468] width 573 height 89
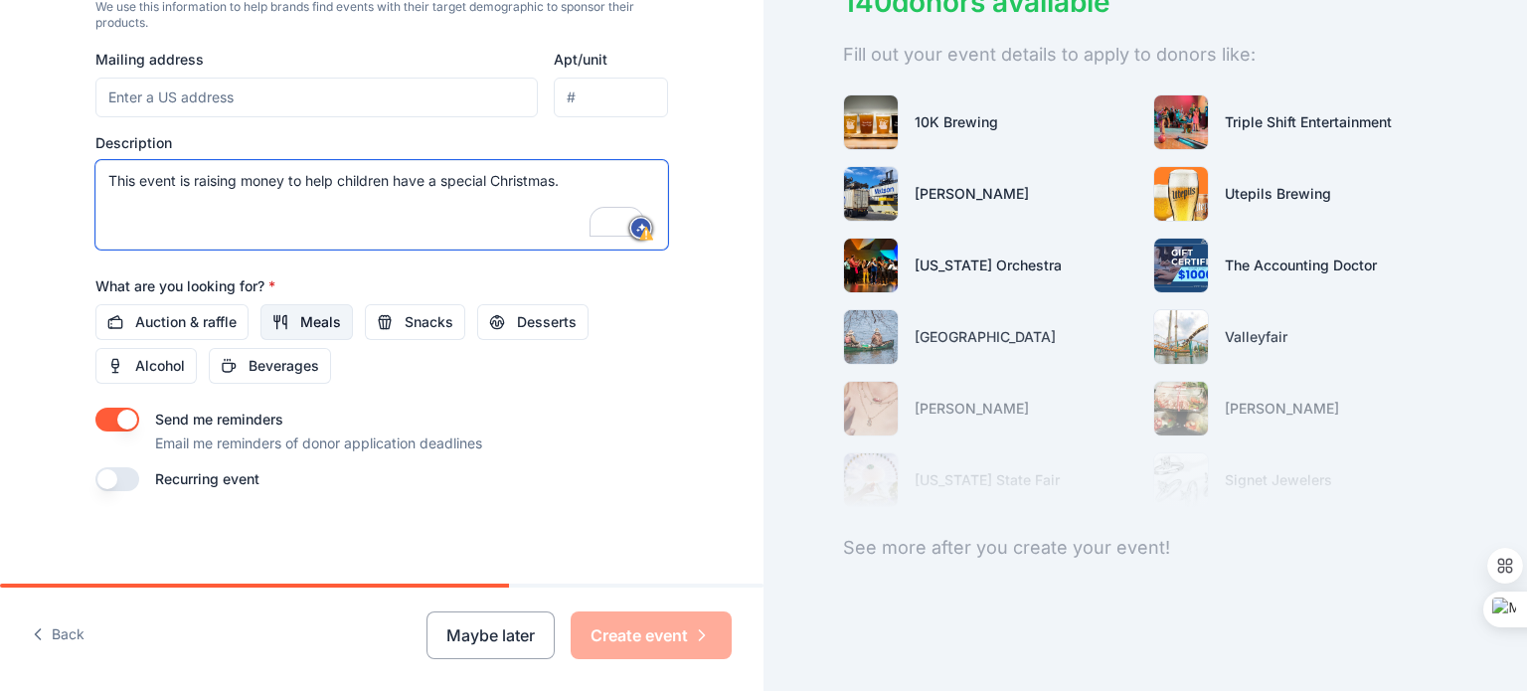
type textarea "This event is raising money to help children have a special Christmas."
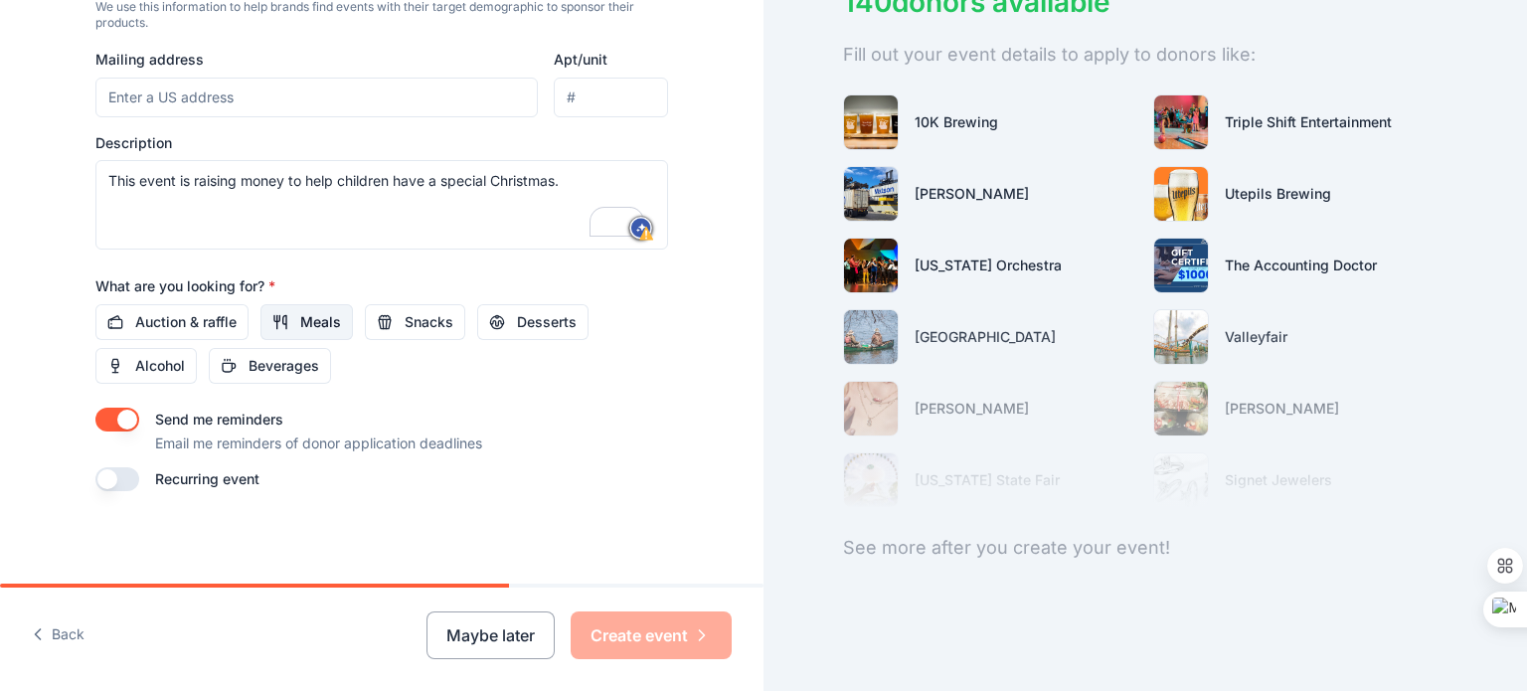
click at [319, 331] on span "Meals" at bounding box center [320, 322] width 41 height 24
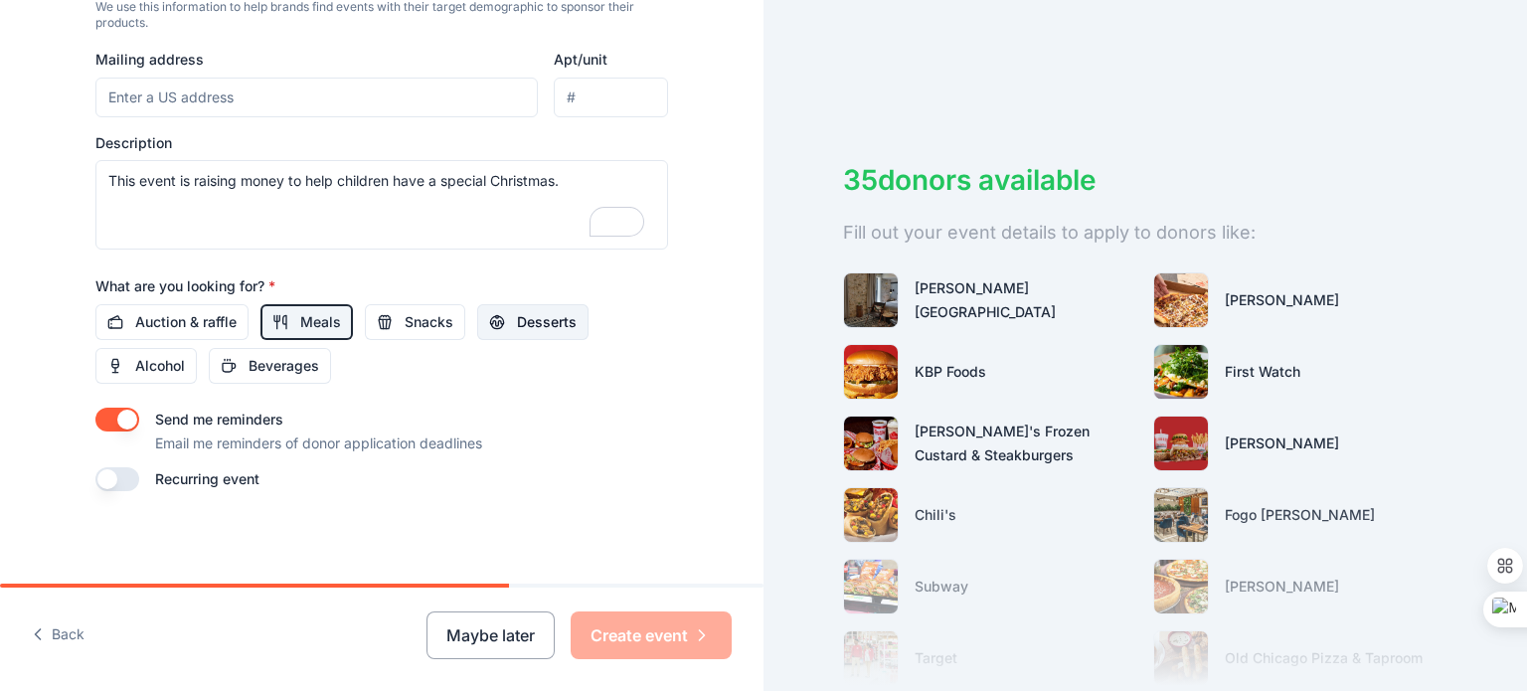
click at [533, 333] on button "Desserts" at bounding box center [532, 322] width 111 height 36
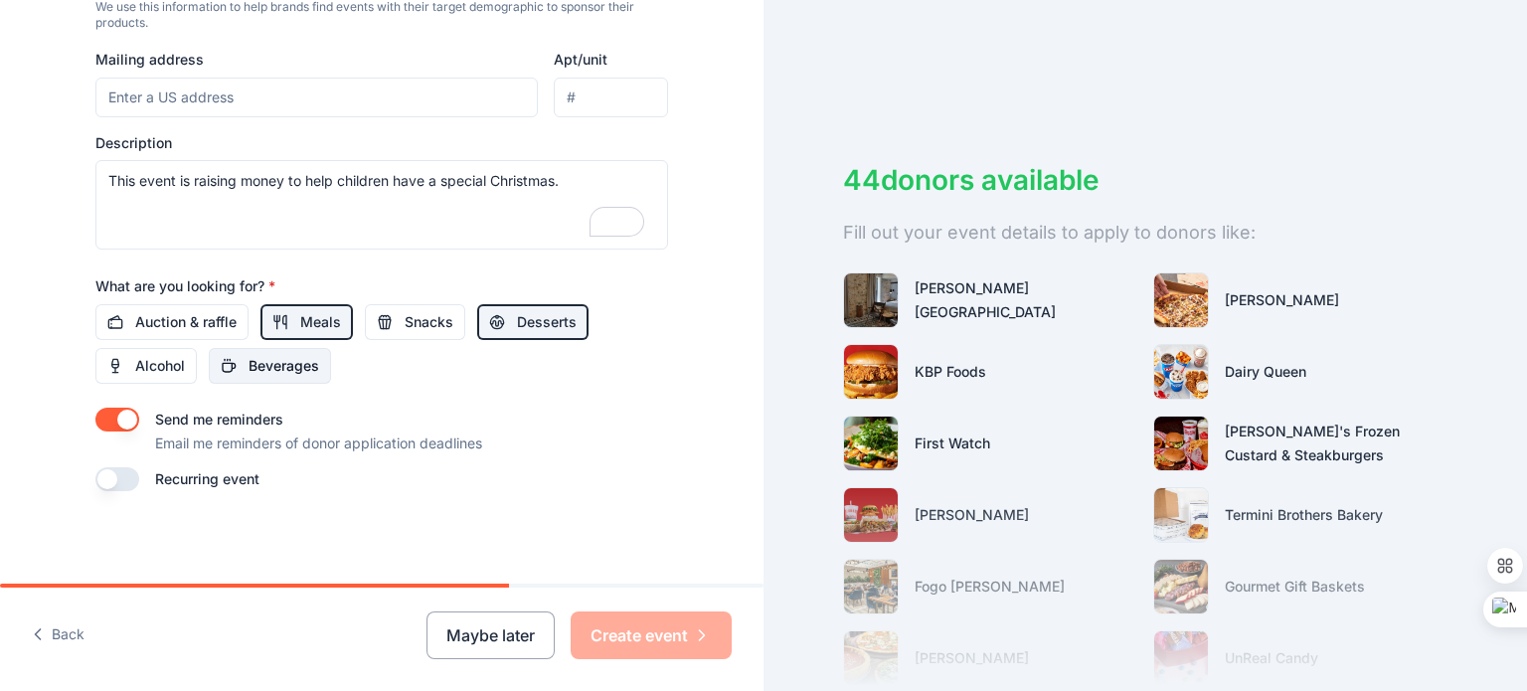
click at [274, 362] on span "Beverages" at bounding box center [283, 366] width 71 height 24
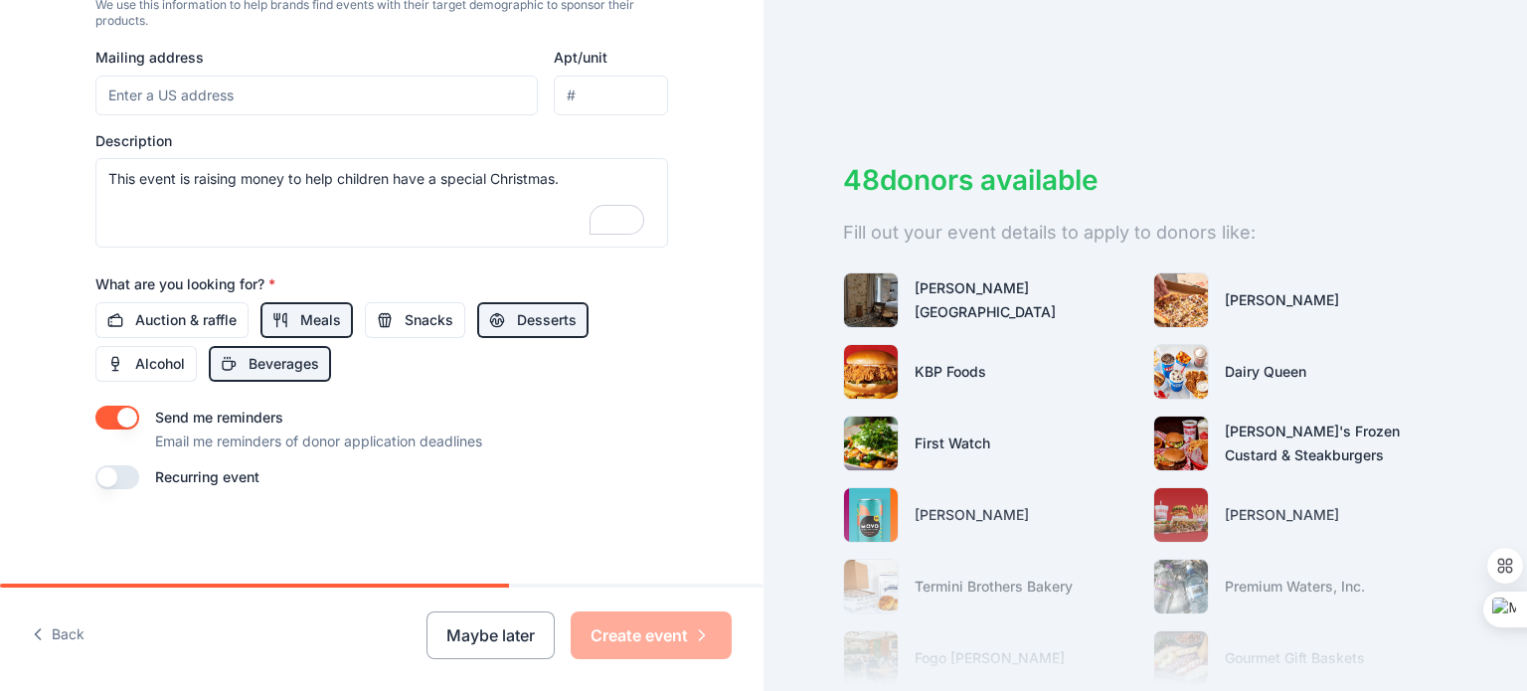
scroll to position [384, 0]
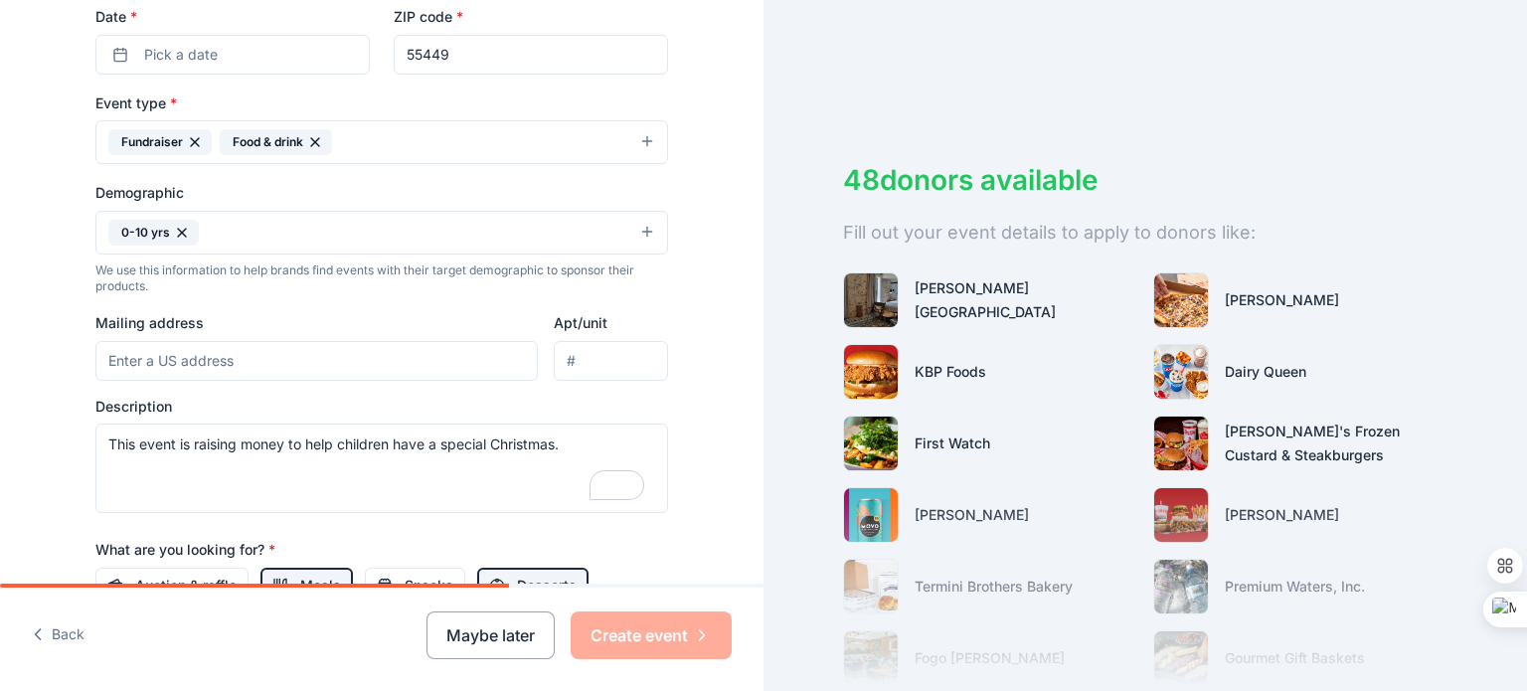
click at [196, 359] on input "Mailing address" at bounding box center [316, 361] width 442 height 40
type input "1534 124 Lane Ne. Apt B"
type input "B"
click at [305, 365] on input "1534 124 Lane Ne. Apt B" at bounding box center [316, 361] width 442 height 40
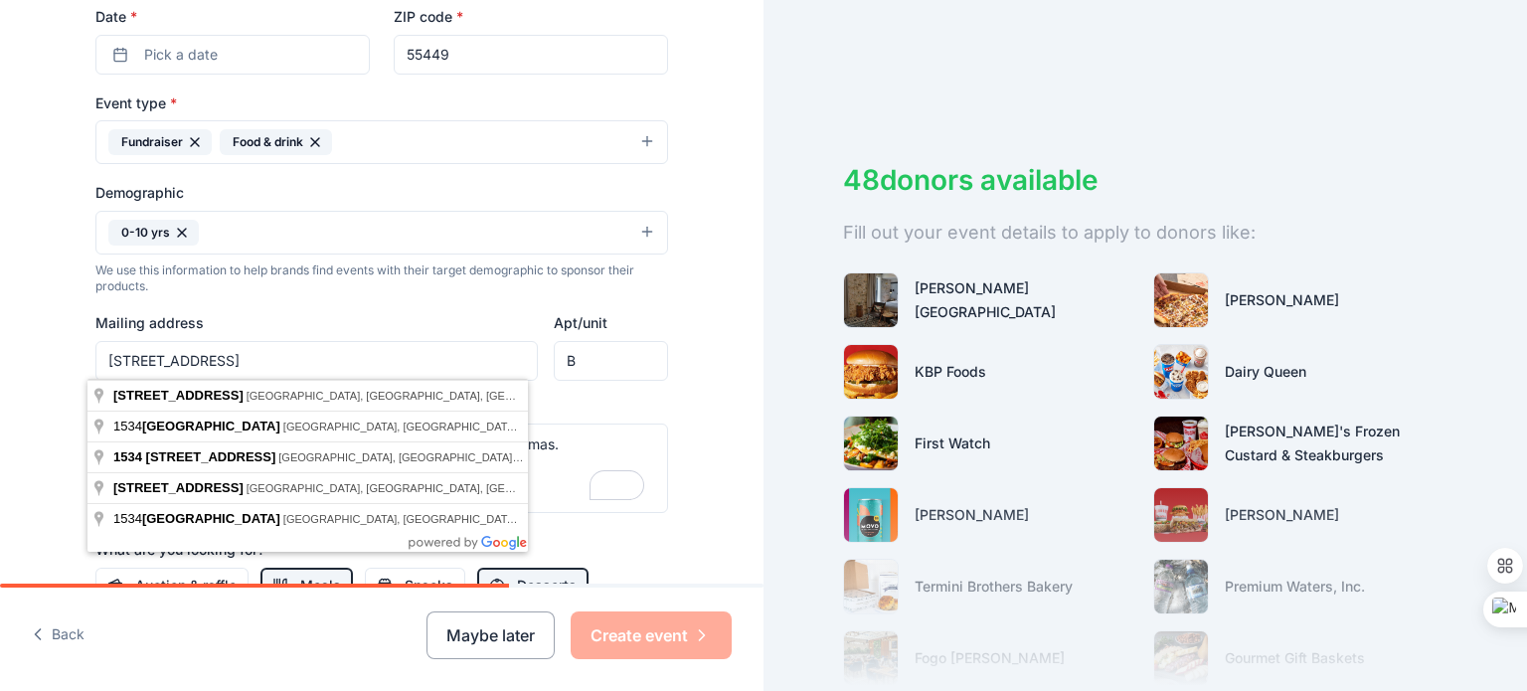
type input "1534 124 Lane Ne."
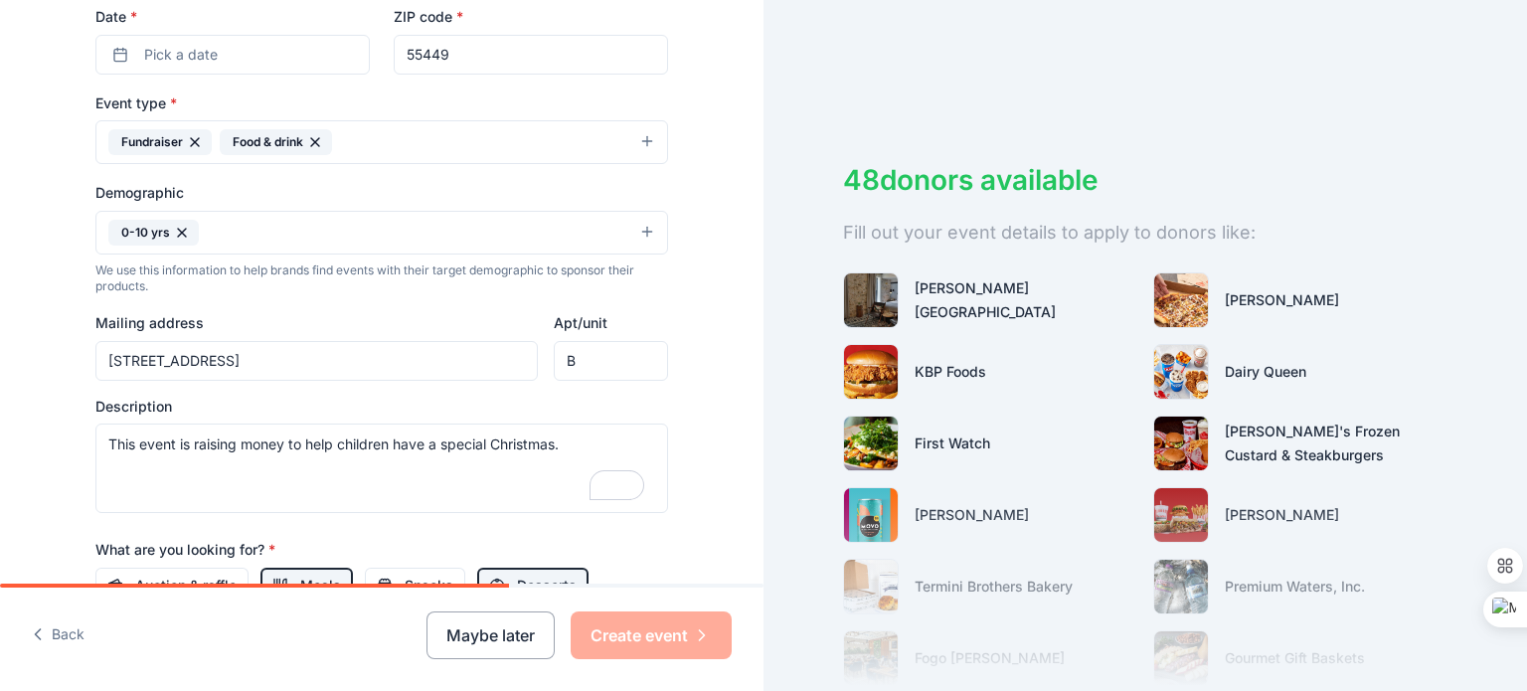
click at [692, 154] on div "Tell us about your event. We'll find in-kind donations you can apply for. Event…" at bounding box center [382, 186] width 636 height 1327
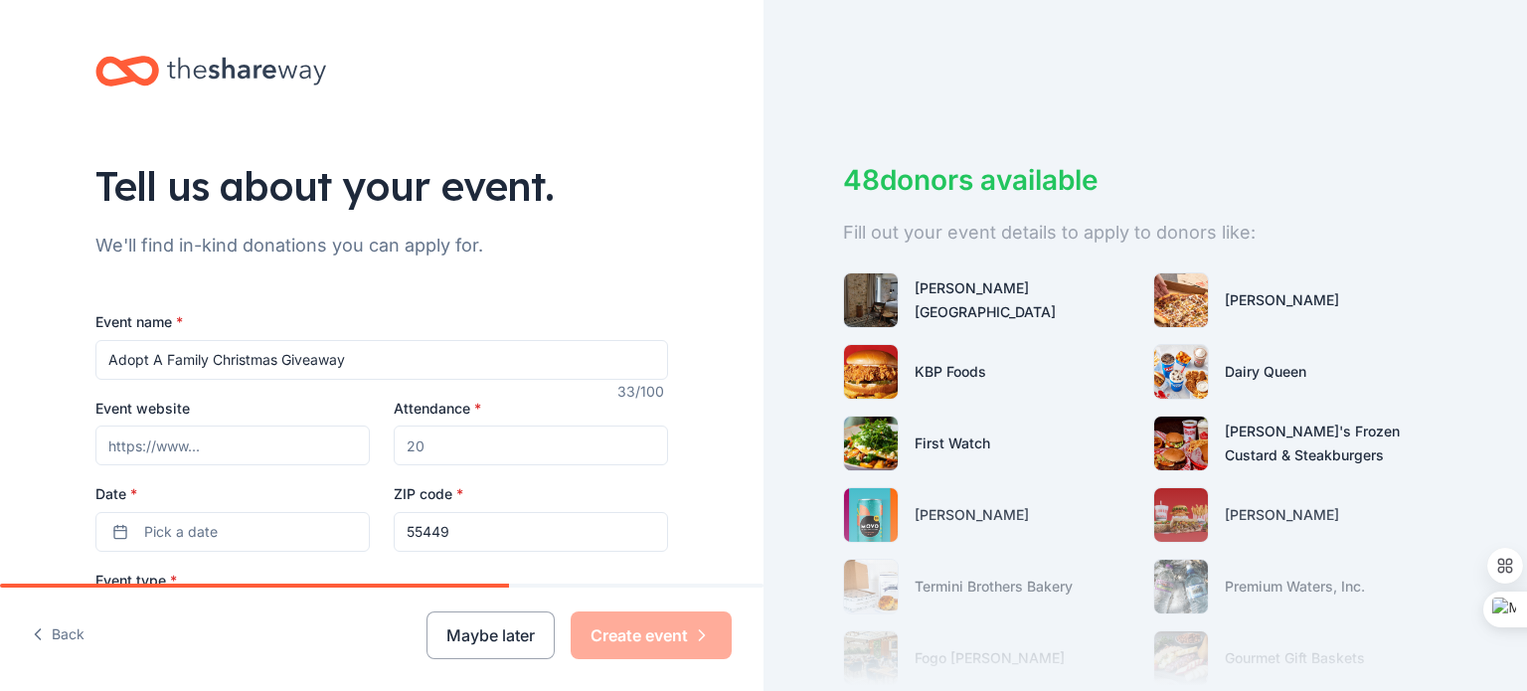
click at [490, 506] on div "ZIP code * 55449" at bounding box center [531, 516] width 274 height 71
click at [465, 532] on input "55449" at bounding box center [531, 532] width 274 height 40
click at [517, 406] on div "Attendance *" at bounding box center [531, 431] width 274 height 71
click at [493, 445] on input "Attendance *" at bounding box center [531, 445] width 274 height 40
click at [190, 438] on input "Event website" at bounding box center [232, 445] width 274 height 40
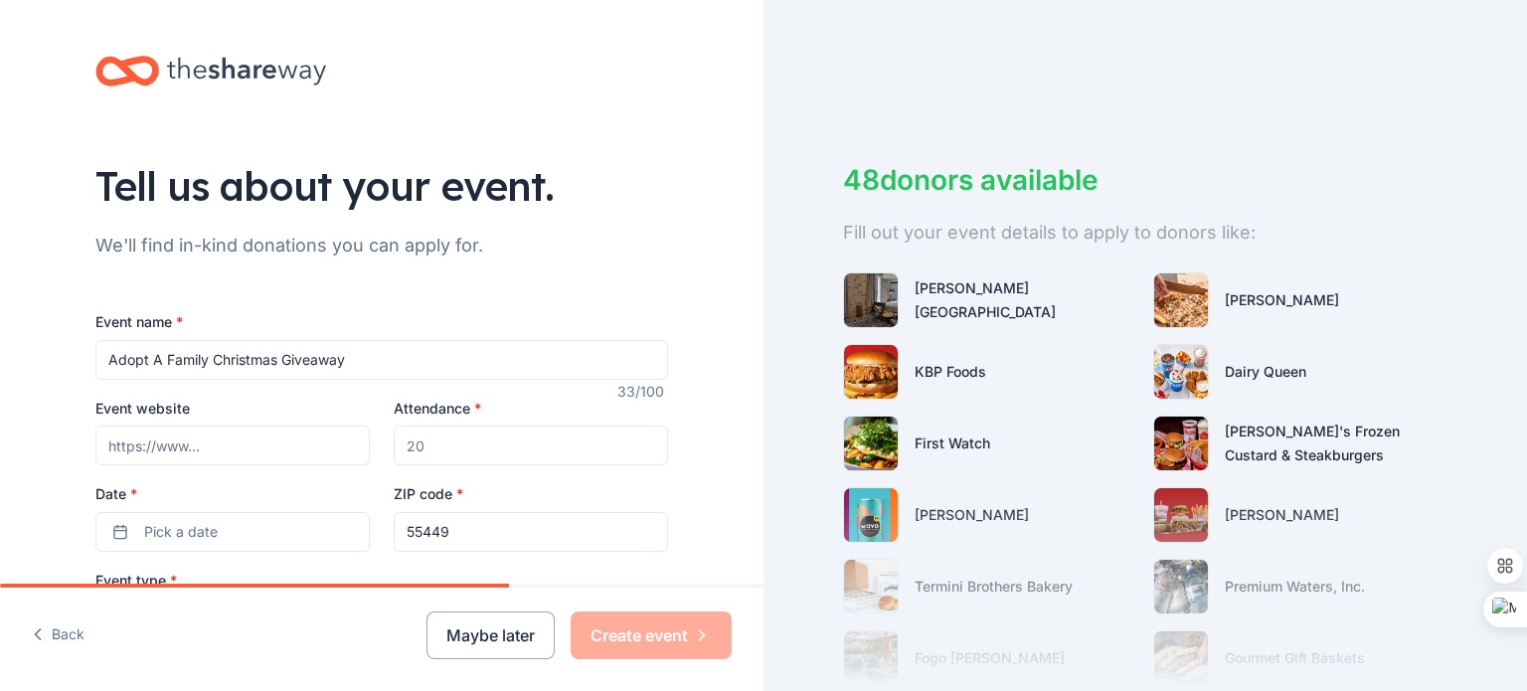
paste input "https://nonprofits.queenstalktv.org/"
type input "https://nonprofits.queenstalktv.org/"
click at [453, 448] on input "Attendance *" at bounding box center [531, 445] width 274 height 40
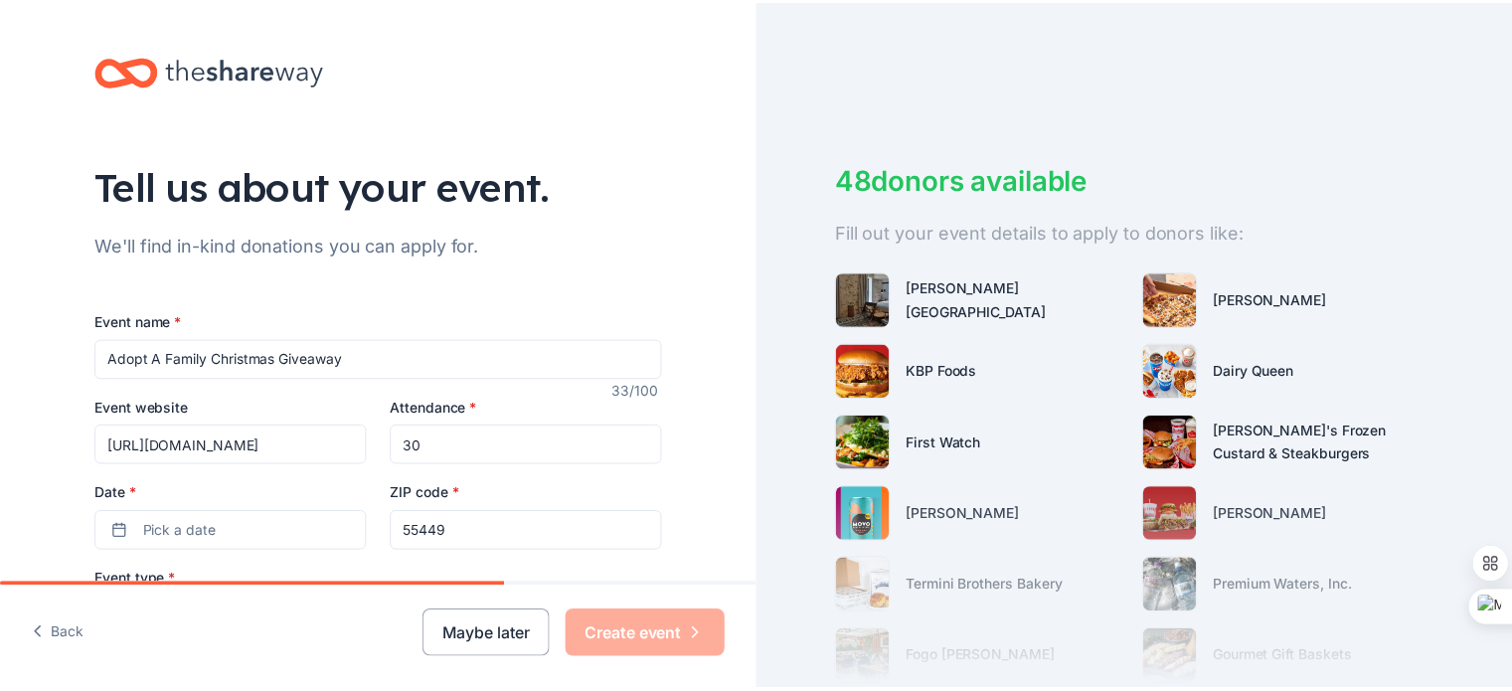
scroll to position [264, 0]
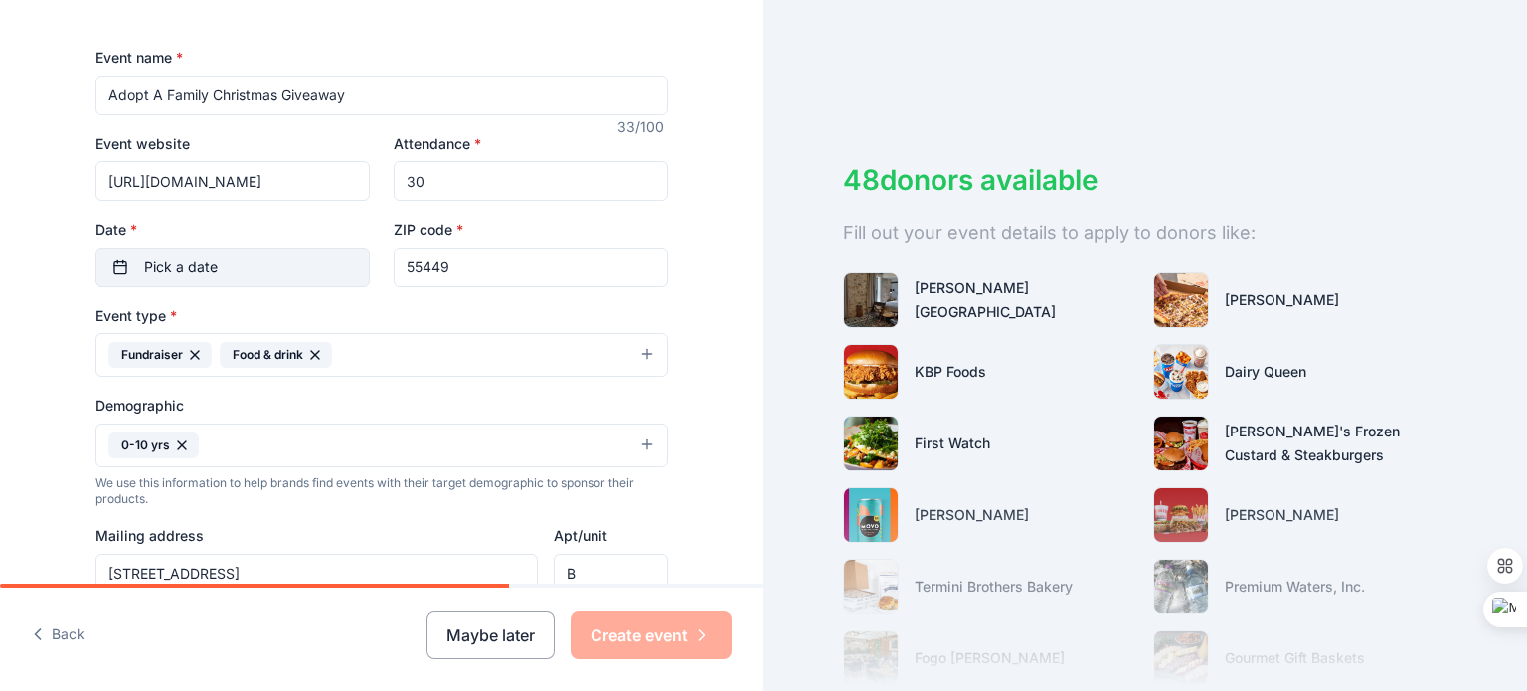
type input "30"
click at [245, 271] on button "Pick a date" at bounding box center [232, 267] width 274 height 40
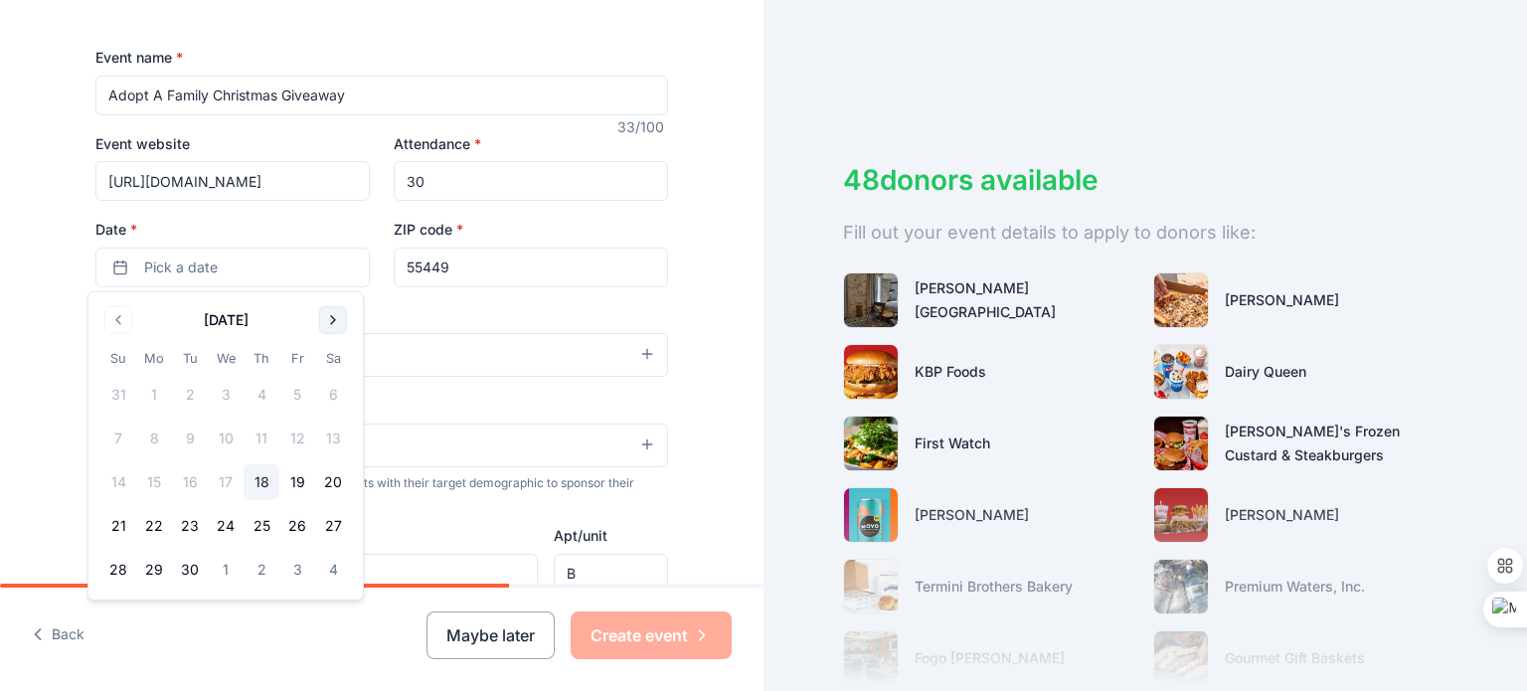
click at [334, 313] on button "Go to next month" at bounding box center [333, 320] width 28 height 28
click at [342, 482] on button "20" at bounding box center [333, 482] width 36 height 36
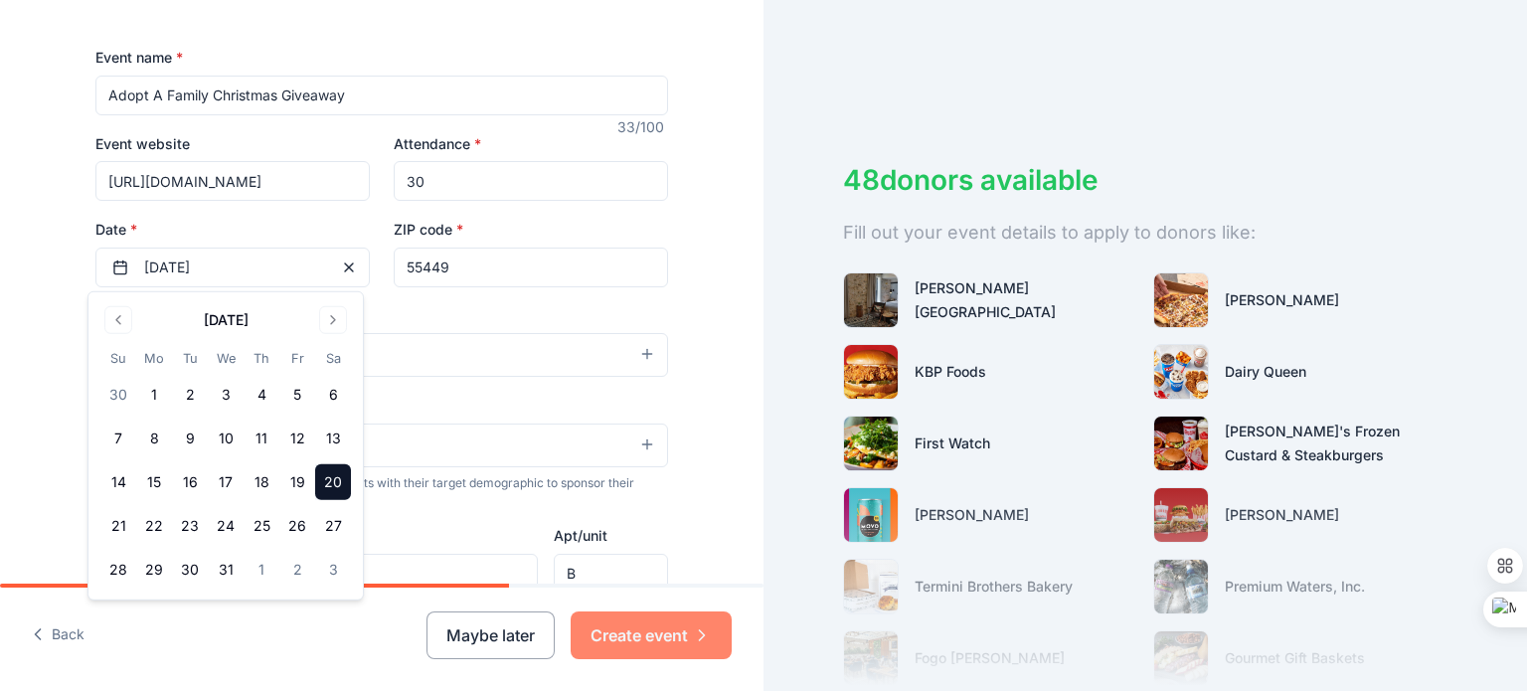
click at [636, 630] on button "Create event" at bounding box center [651, 635] width 161 height 48
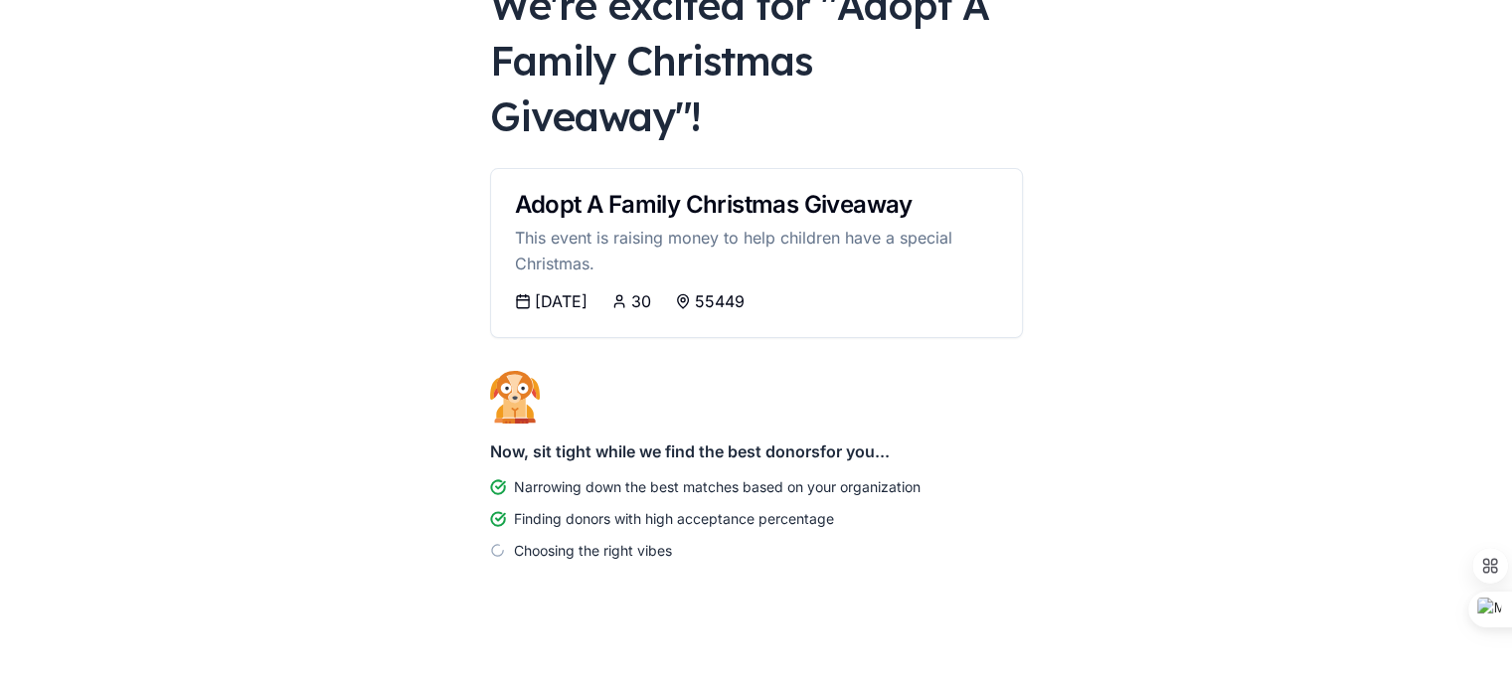
scroll to position [151, 0]
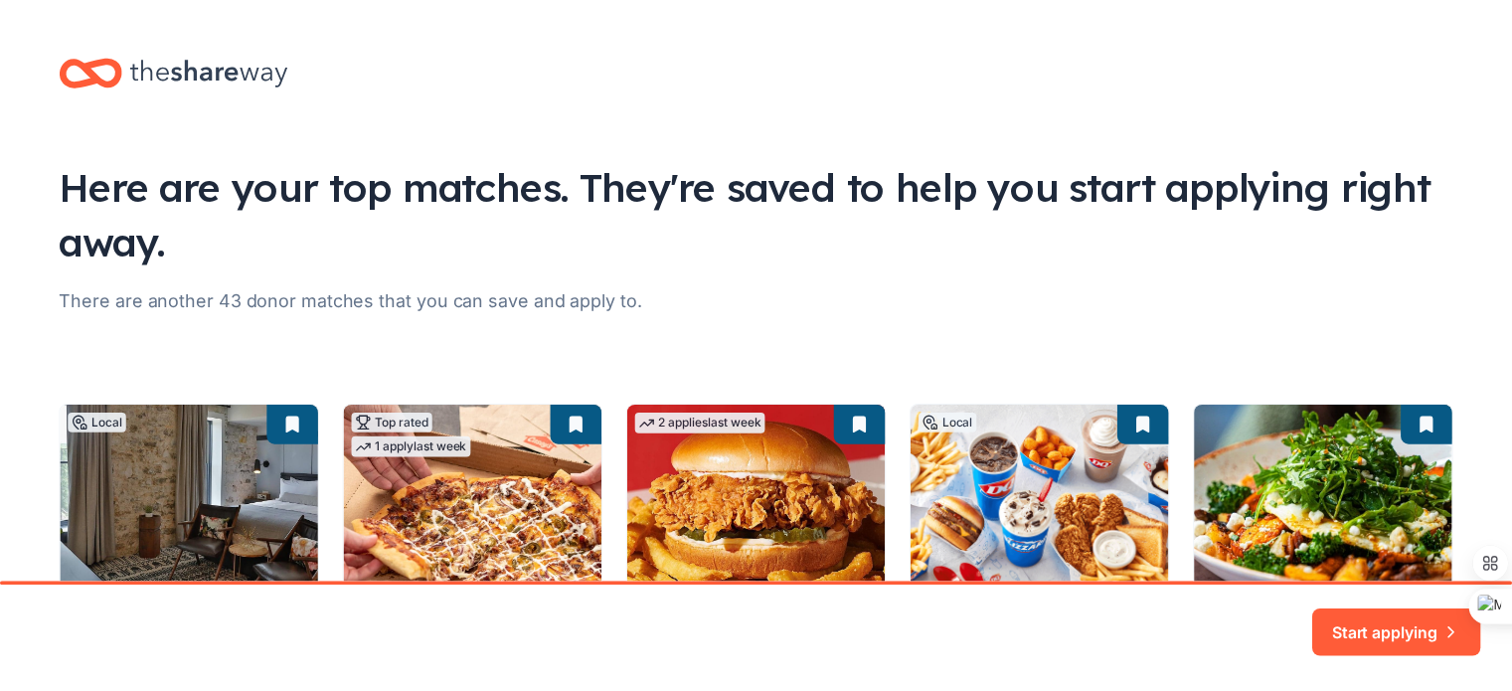
scroll to position [251, 0]
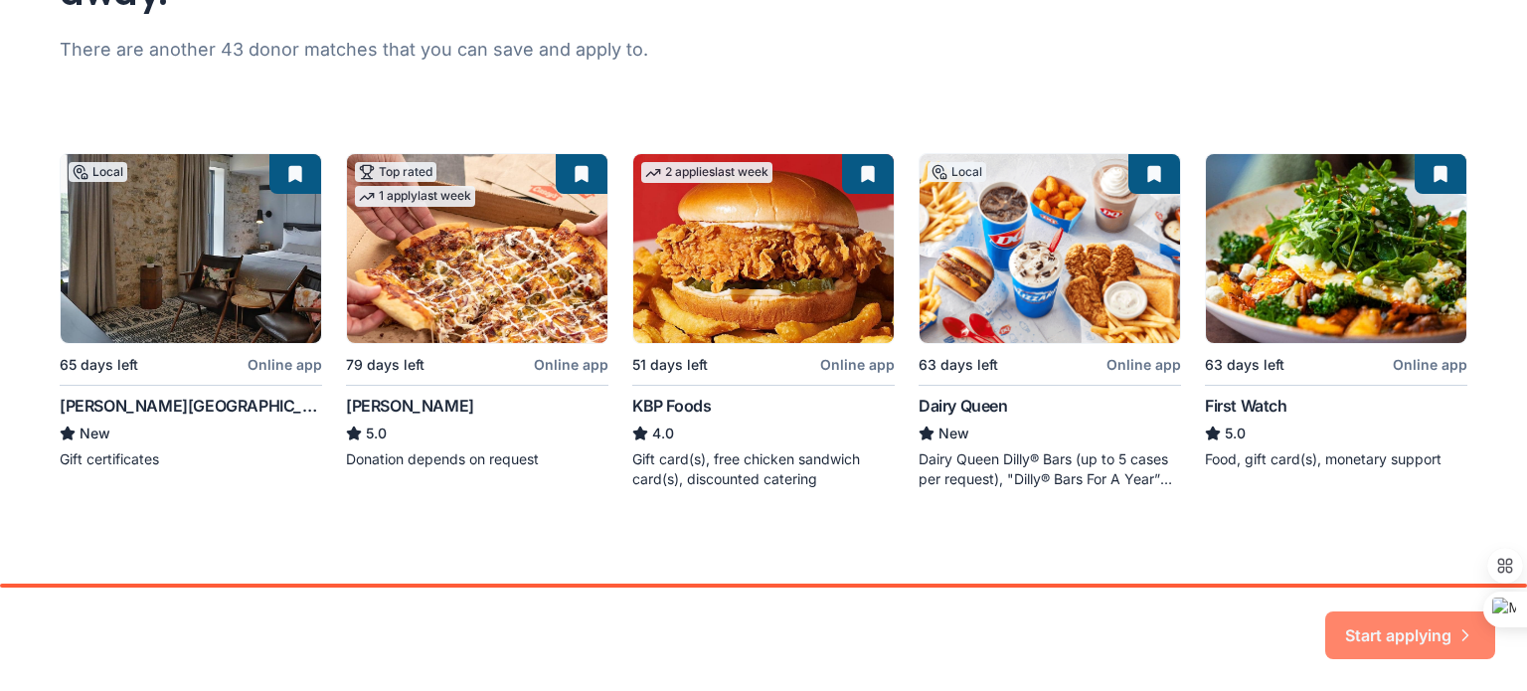
click at [1403, 627] on button "Start applying" at bounding box center [1410, 623] width 170 height 48
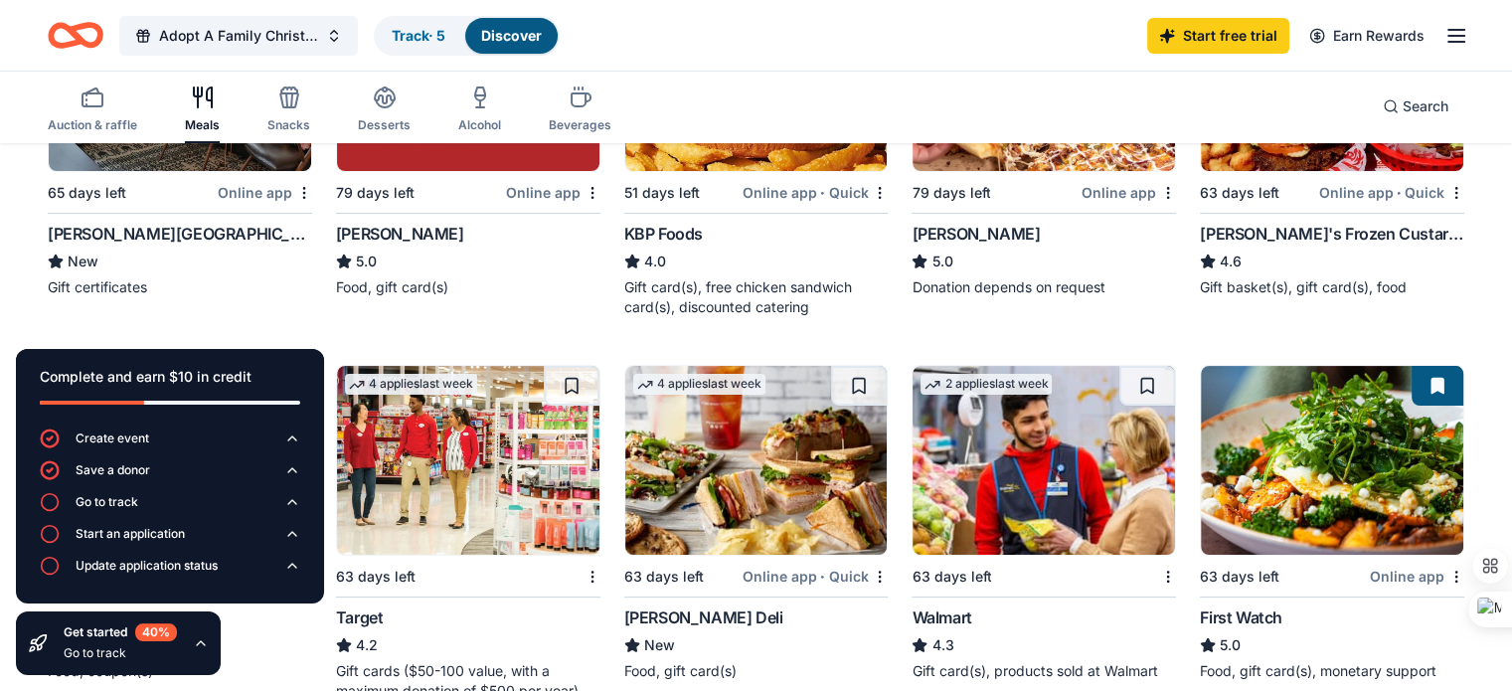
scroll to position [398, 0]
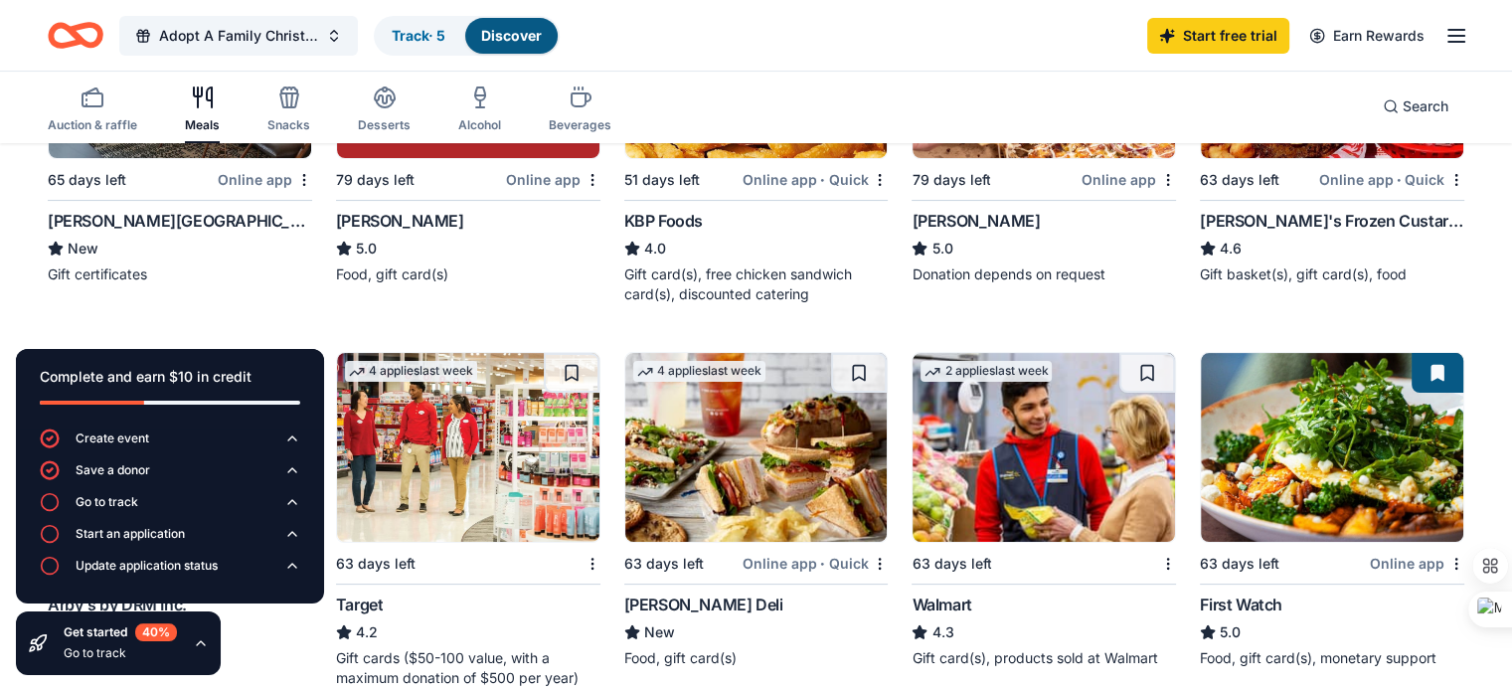
click at [987, 537] on img at bounding box center [1043, 447] width 262 height 189
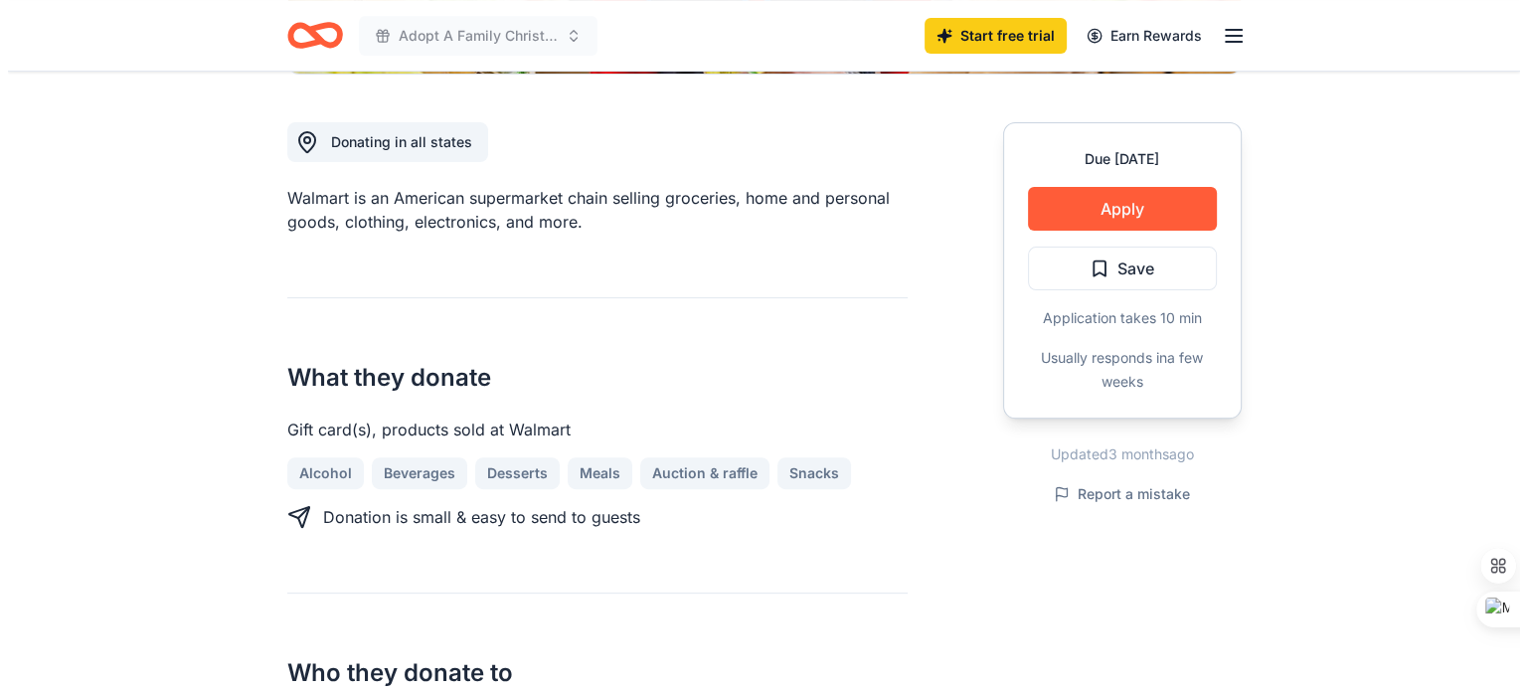
scroll to position [795, 0]
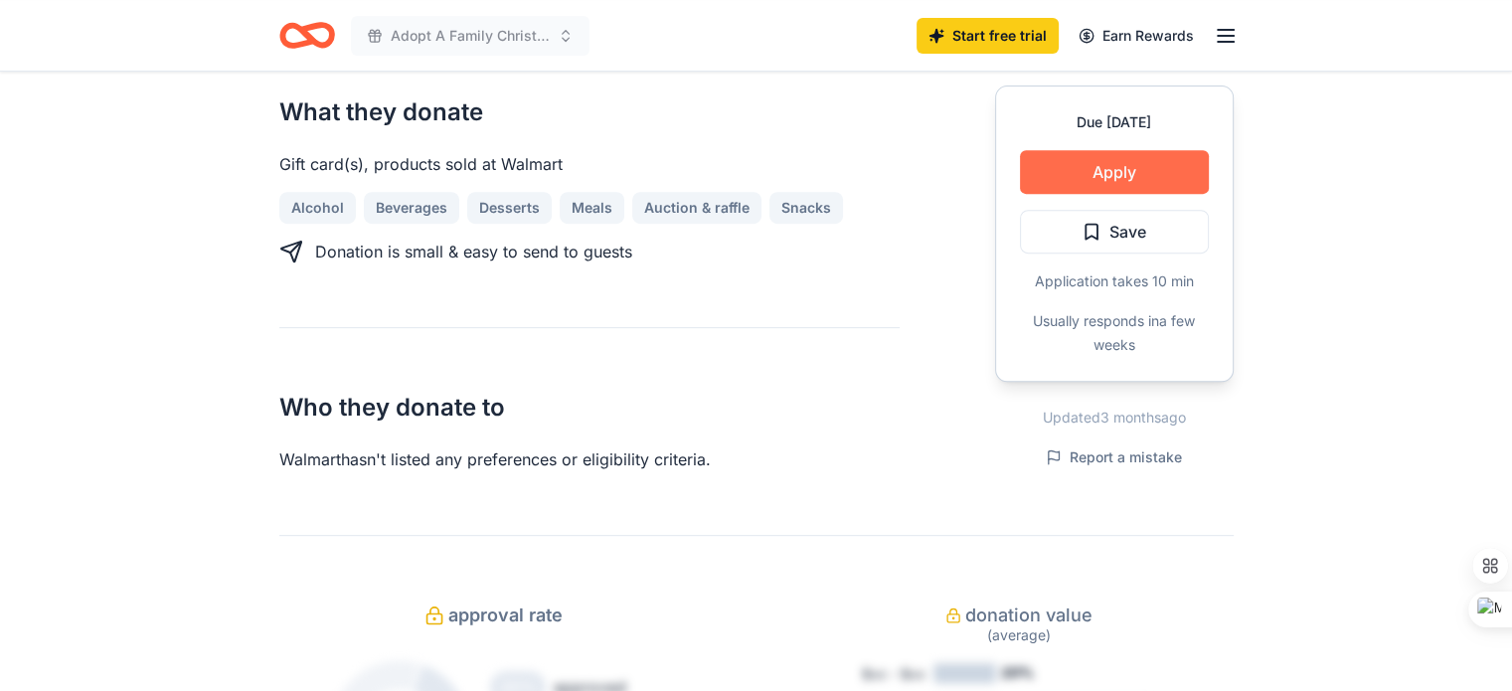
click at [1159, 160] on button "Apply" at bounding box center [1114, 172] width 189 height 44
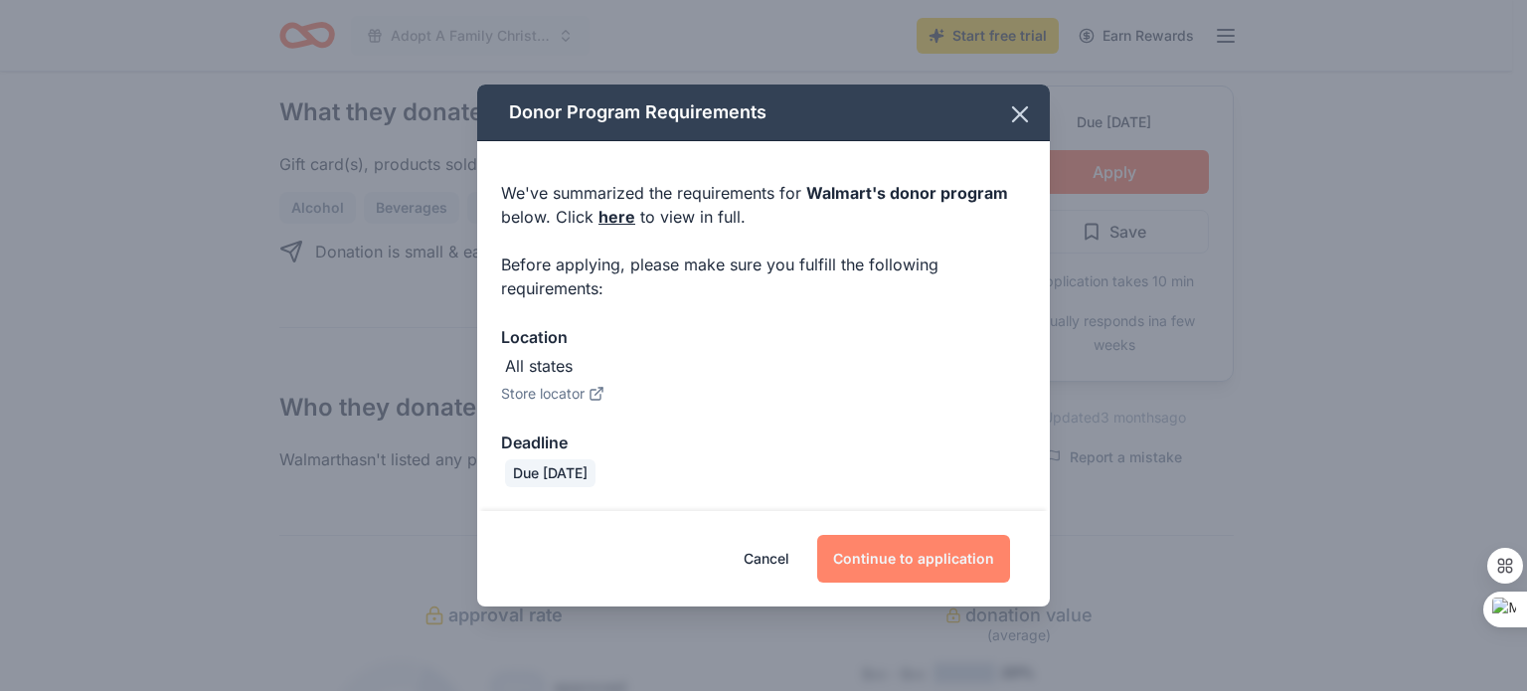
click at [913, 560] on button "Continue to application" at bounding box center [913, 559] width 193 height 48
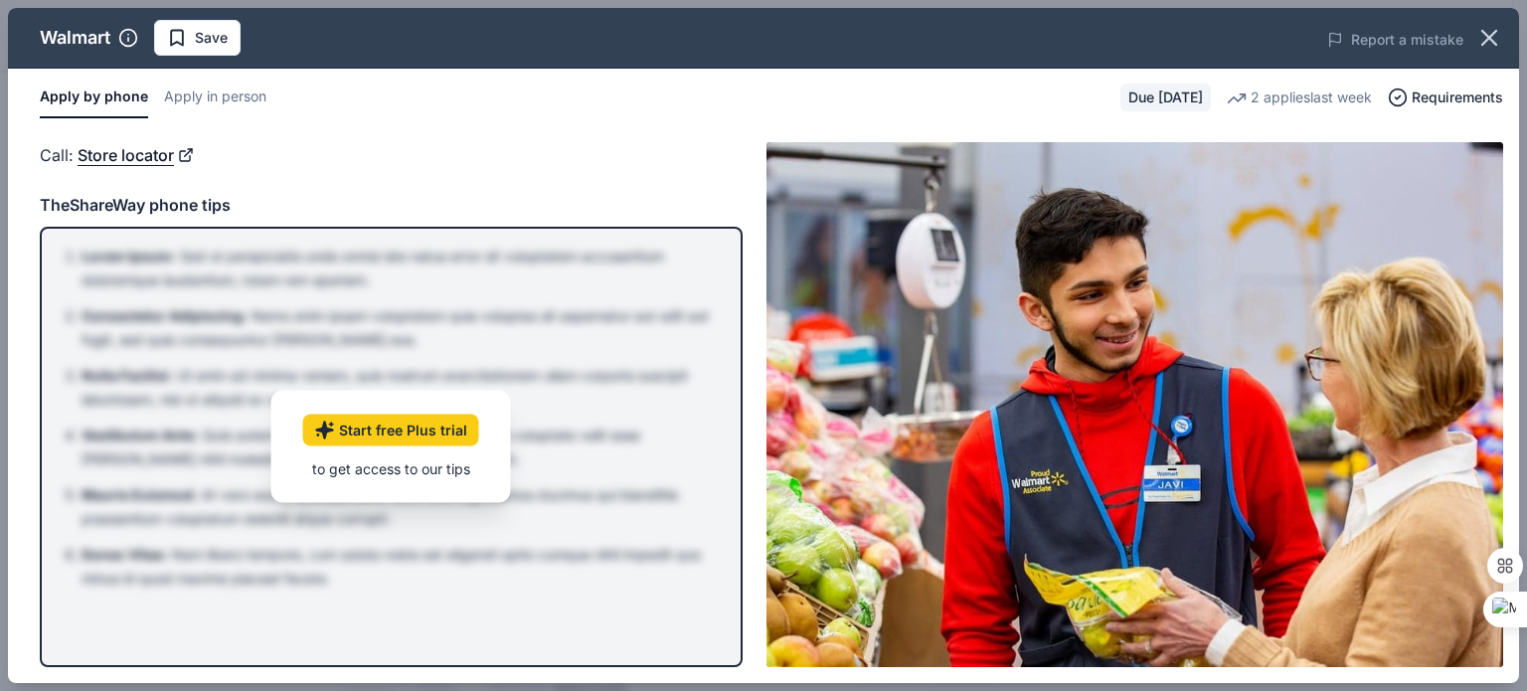
click at [557, 134] on div "Call : Store locator Call : Store locator TheShareWay phone tips Lorem Ipsum : …" at bounding box center [763, 404] width 1511 height 557
click at [432, 155] on div "Call : Store locator" at bounding box center [391, 155] width 703 height 26
click at [338, 420] on link "Start free Plus trial" at bounding box center [391, 430] width 176 height 32
click at [433, 186] on div "Call : Store locator TheShareWay phone tips Lorem Ipsum : Sed ut perspiciatis u…" at bounding box center [391, 404] width 703 height 525
click at [99, 97] on button "Apply by phone" at bounding box center [94, 98] width 108 height 42
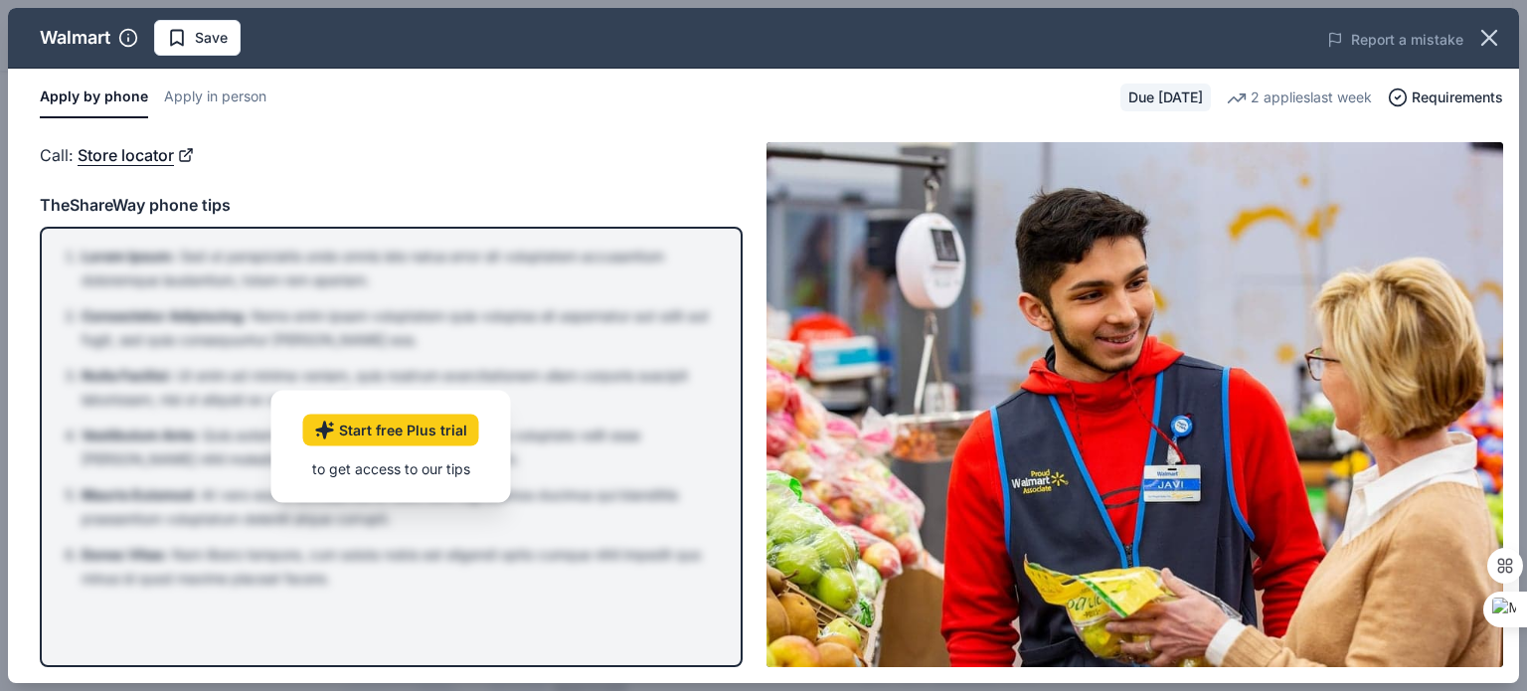
click at [382, 468] on div "to get access to our tips" at bounding box center [391, 468] width 176 height 21
click at [391, 431] on link "Start free Plus trial" at bounding box center [391, 430] width 176 height 32
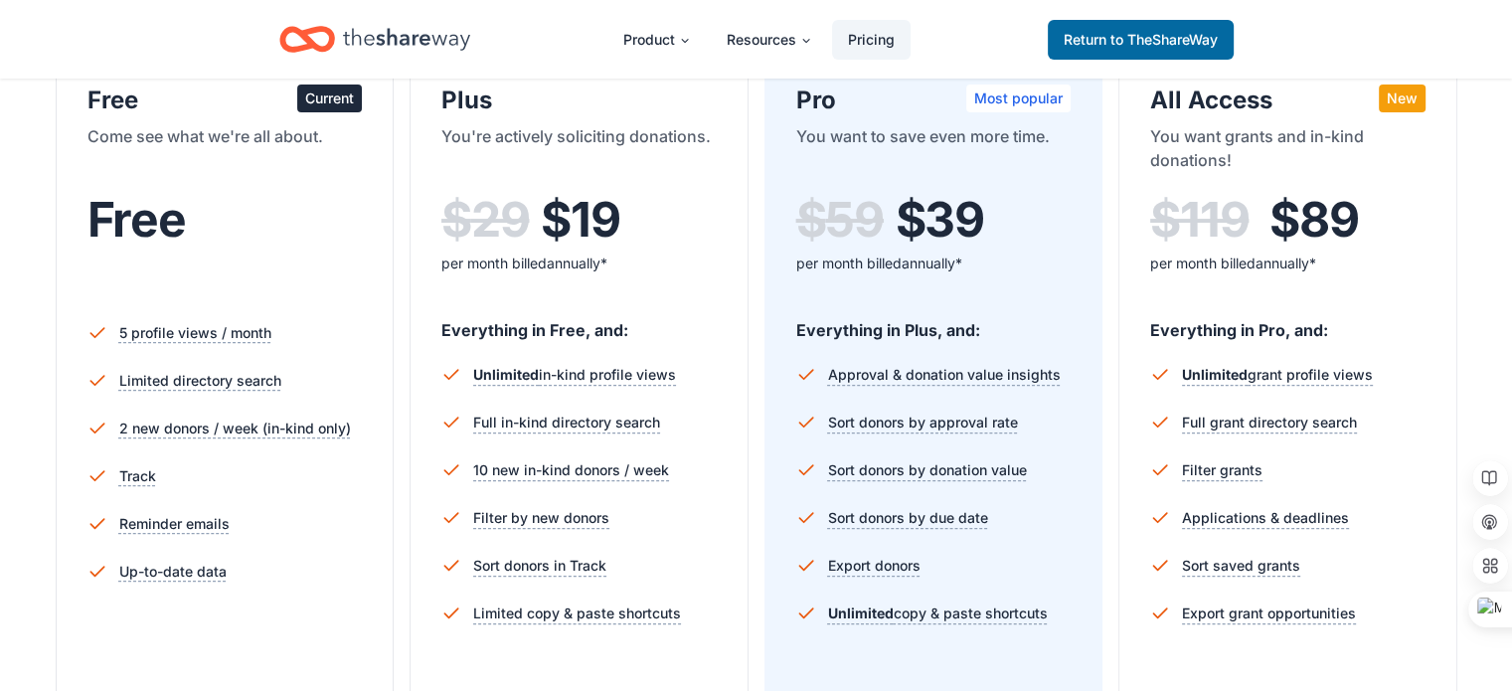
scroll to position [398, 0]
